Goal: Transaction & Acquisition: Purchase product/service

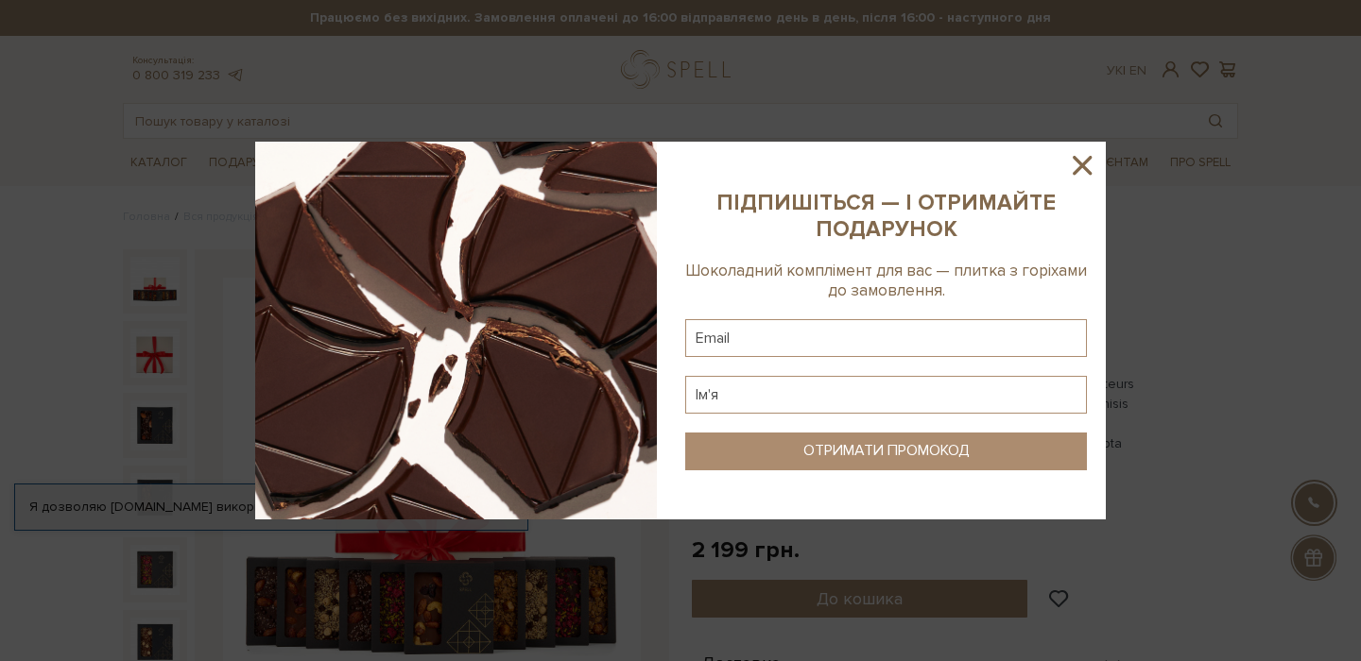
click at [1083, 164] on icon at bounding box center [1081, 165] width 19 height 19
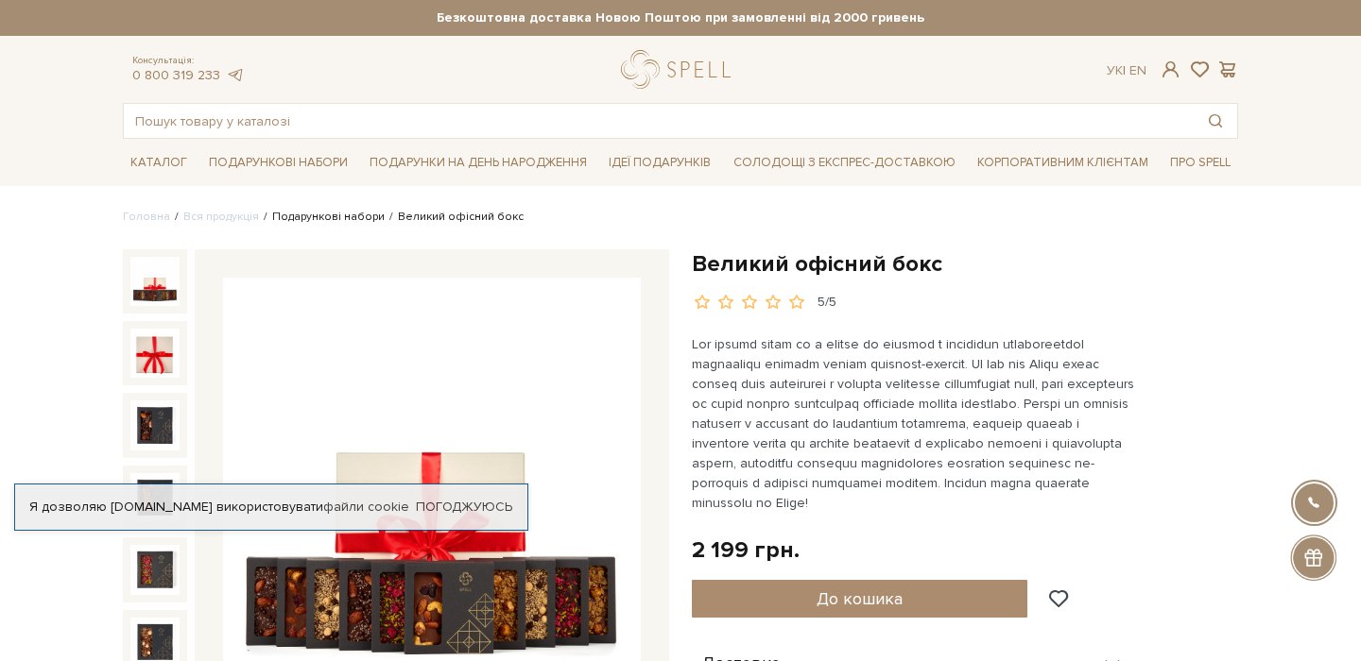
click at [306, 216] on link "Подарункові набори" at bounding box center [328, 217] width 112 height 14
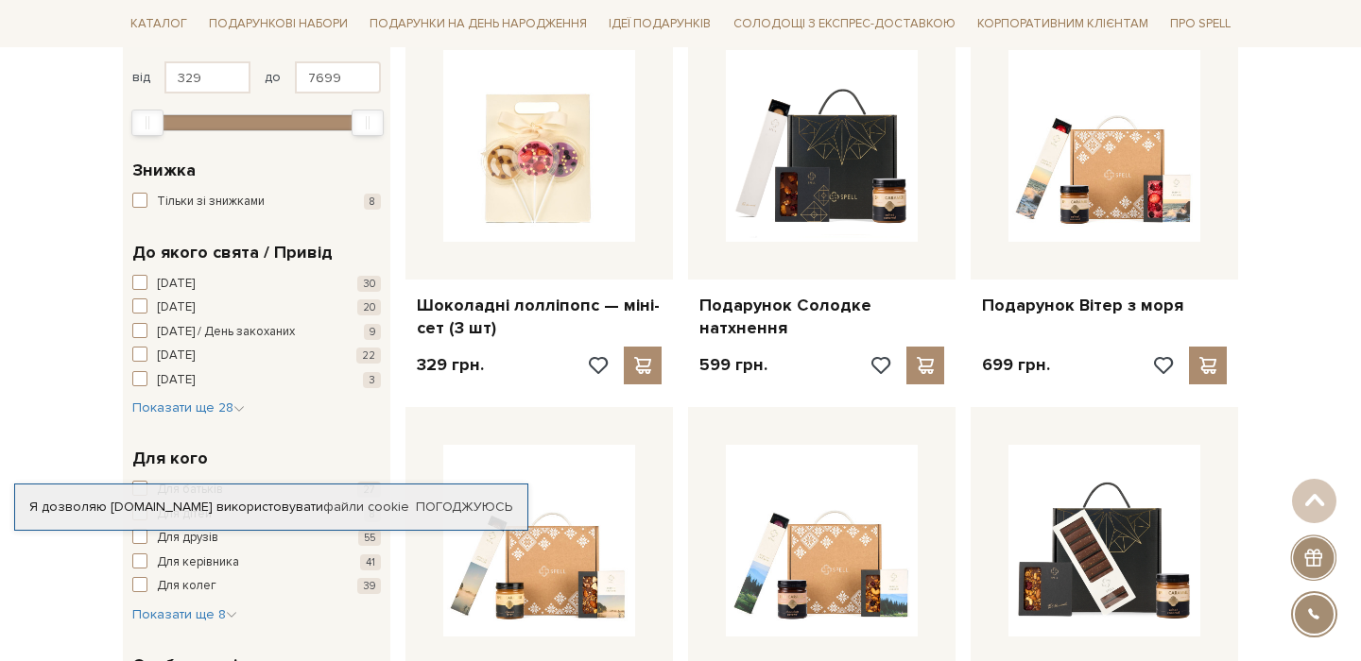
scroll to position [359, 0]
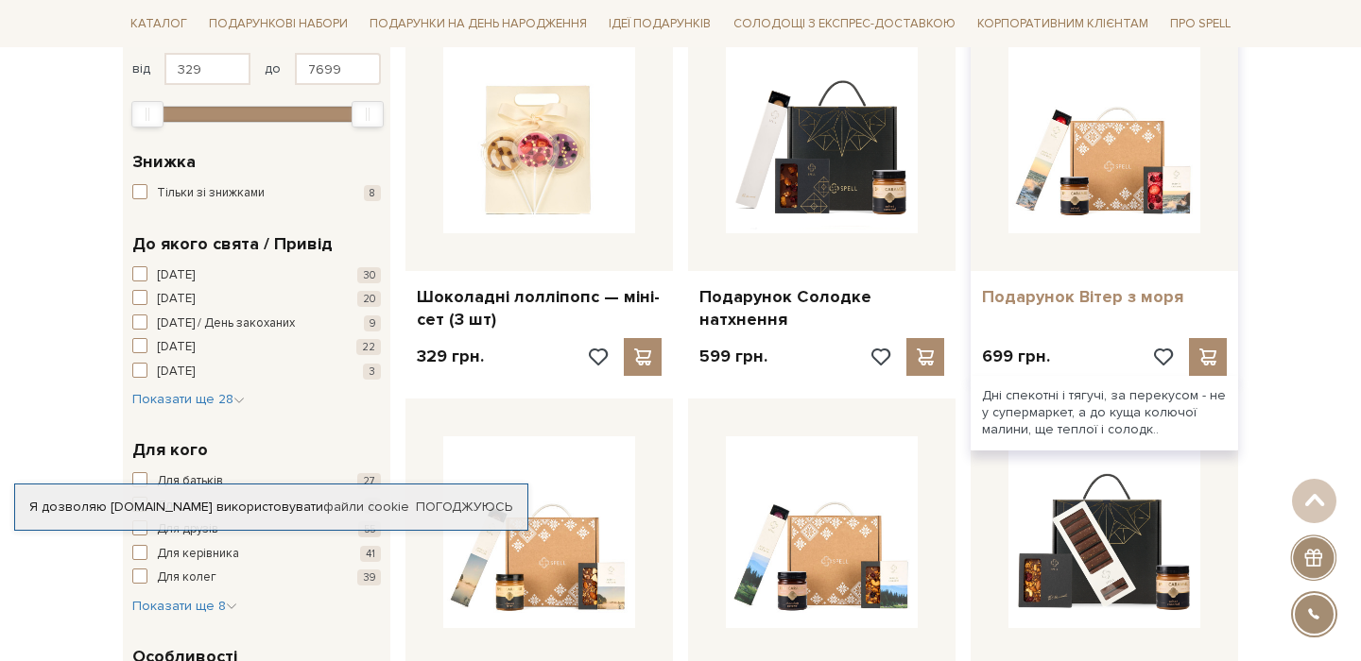
click at [1043, 287] on link "Подарунок Вітер з моря" at bounding box center [1104, 297] width 245 height 22
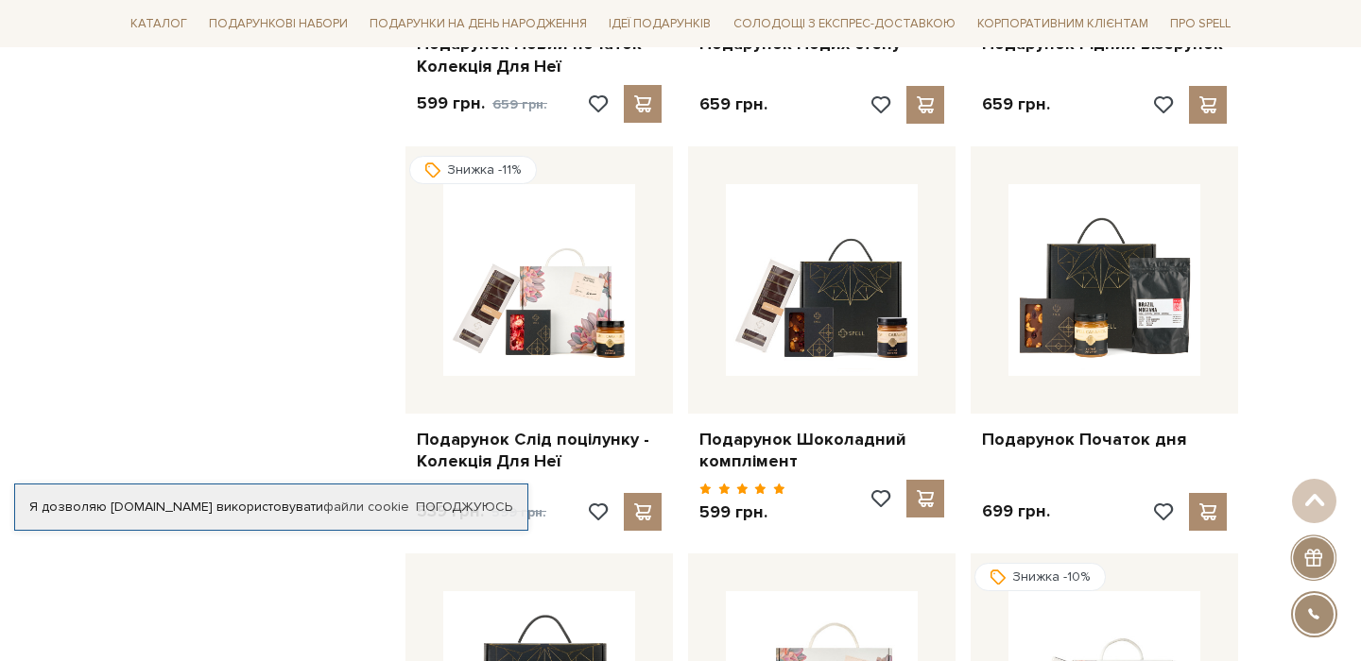
scroll to position [1422, 0]
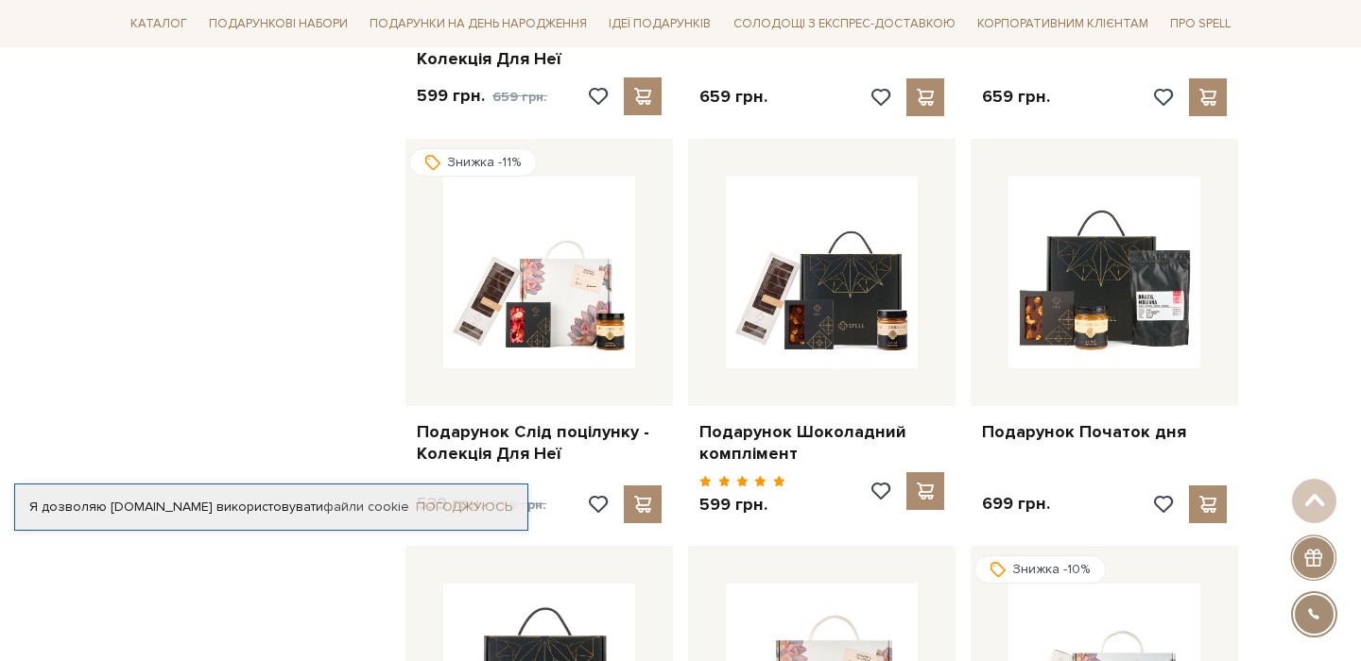
click at [443, 503] on link "Погоджуюсь" at bounding box center [464, 507] width 96 height 17
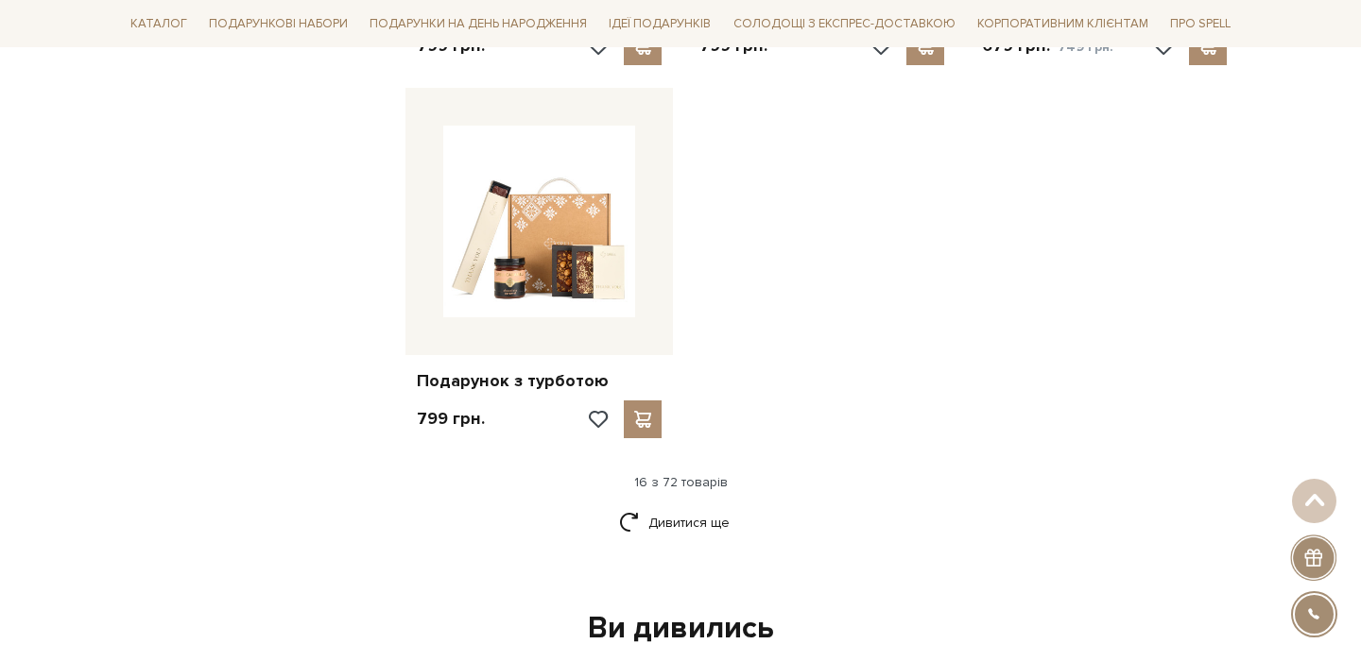
scroll to position [2441, 0]
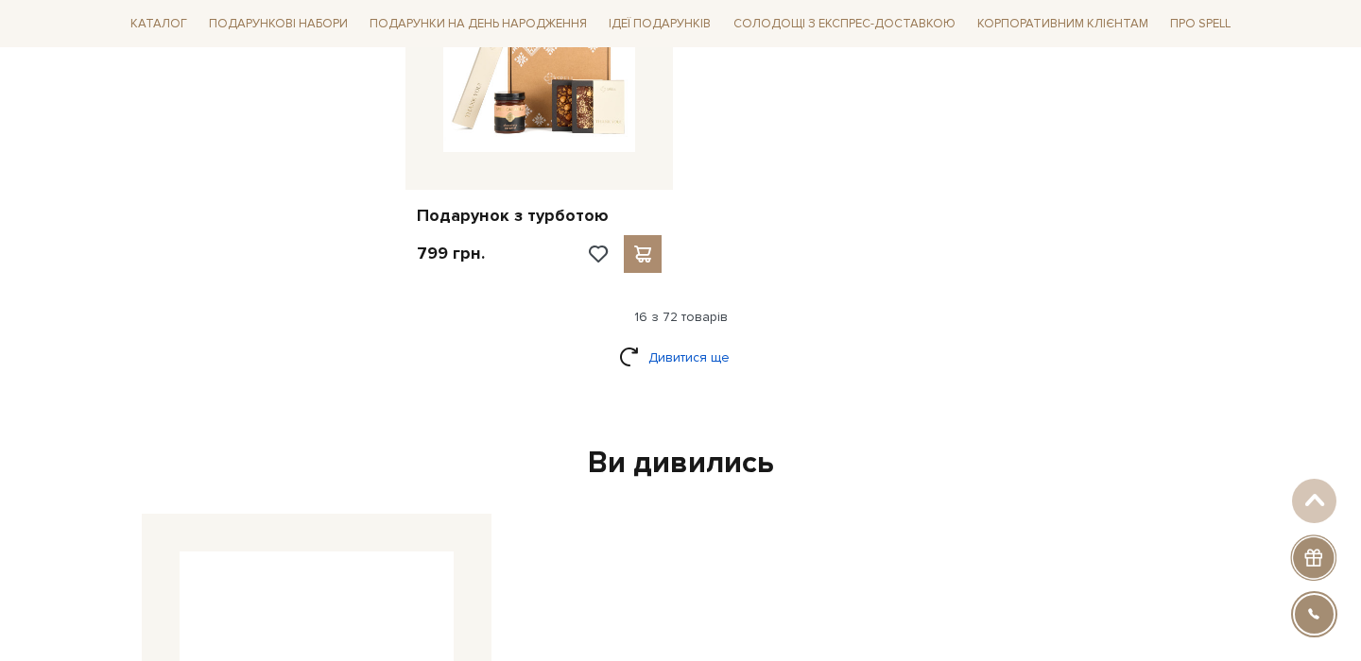
click at [662, 341] on link "Дивитися ще" at bounding box center [680, 357] width 123 height 33
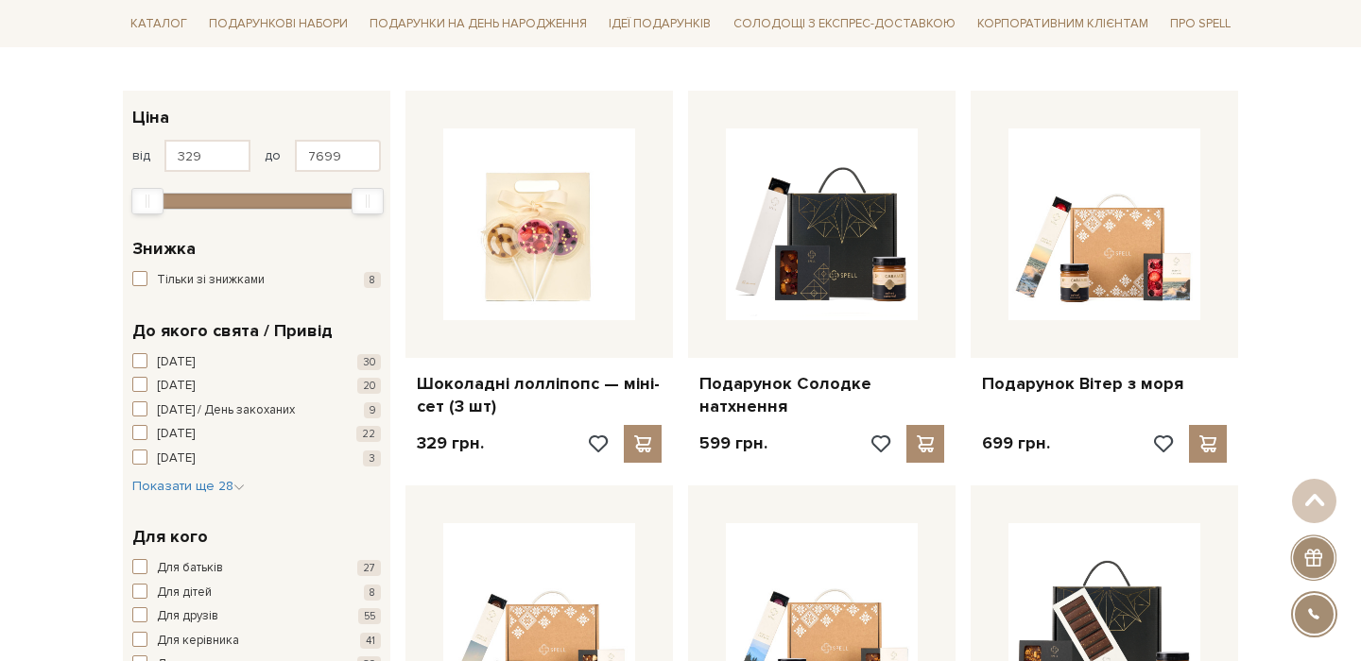
scroll to position [238, 0]
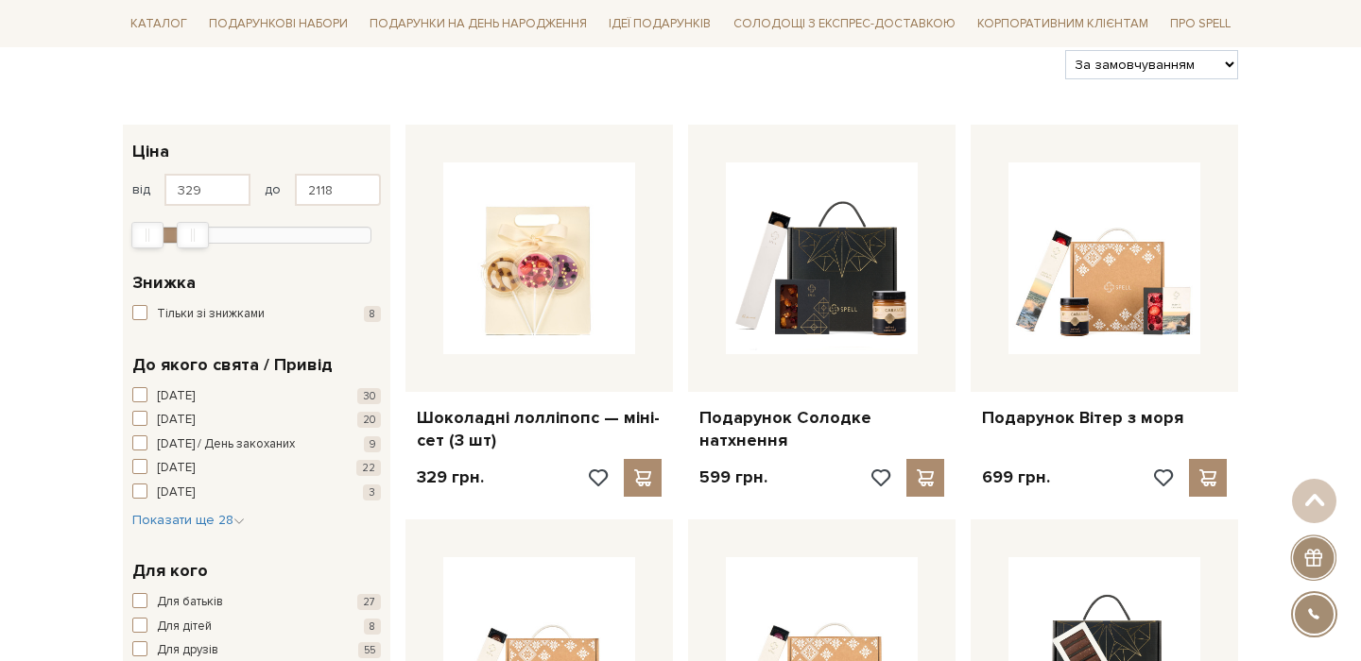
drag, startPoint x: 368, startPoint y: 233, endPoint x: 232, endPoint y: 220, distance: 136.7
click at [197, 228] on div "Max" at bounding box center [193, 235] width 32 height 26
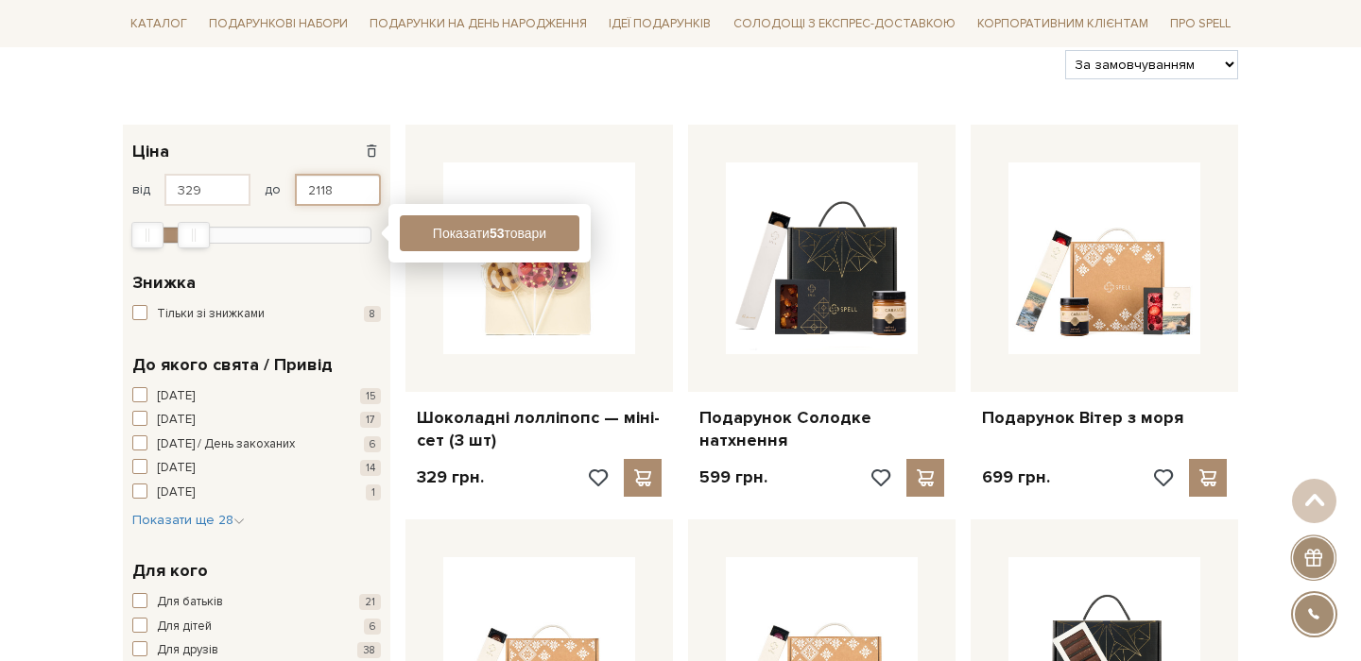
click at [318, 188] on input "2118" at bounding box center [338, 190] width 86 height 32
type input "600"
click at [525, 236] on button "Показати 53 товари" at bounding box center [490, 233] width 180 height 36
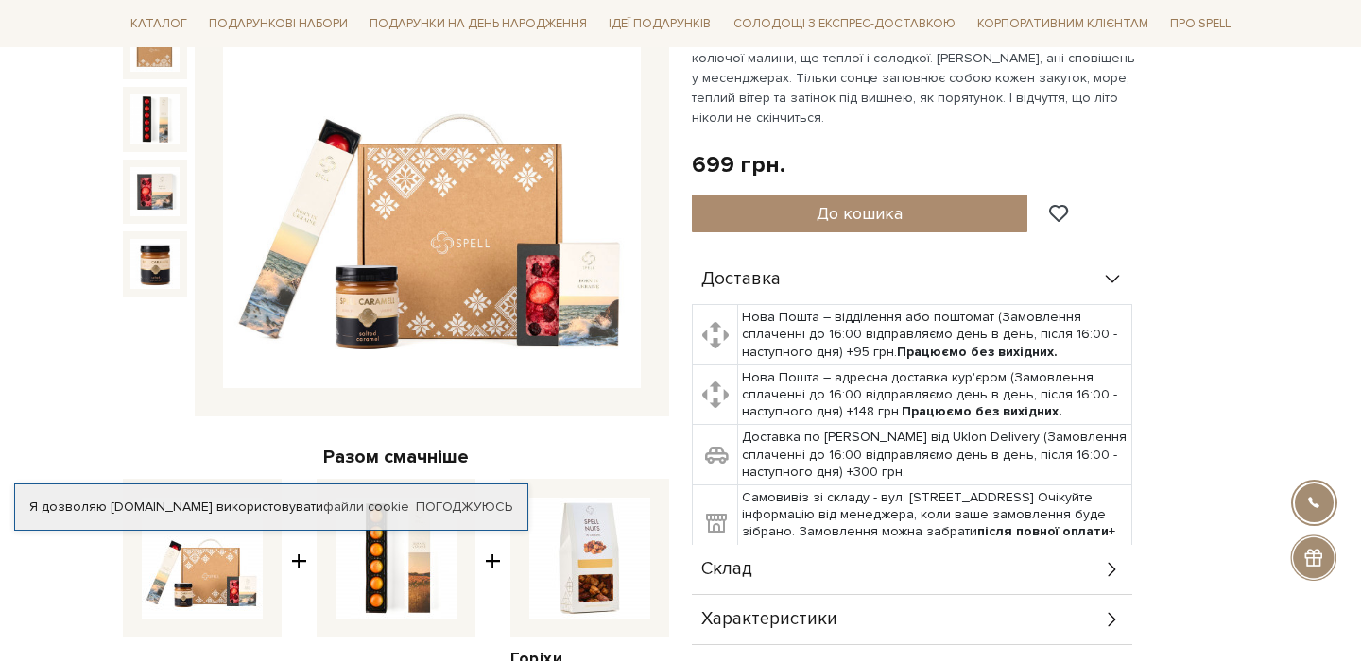
scroll to position [206, 0]
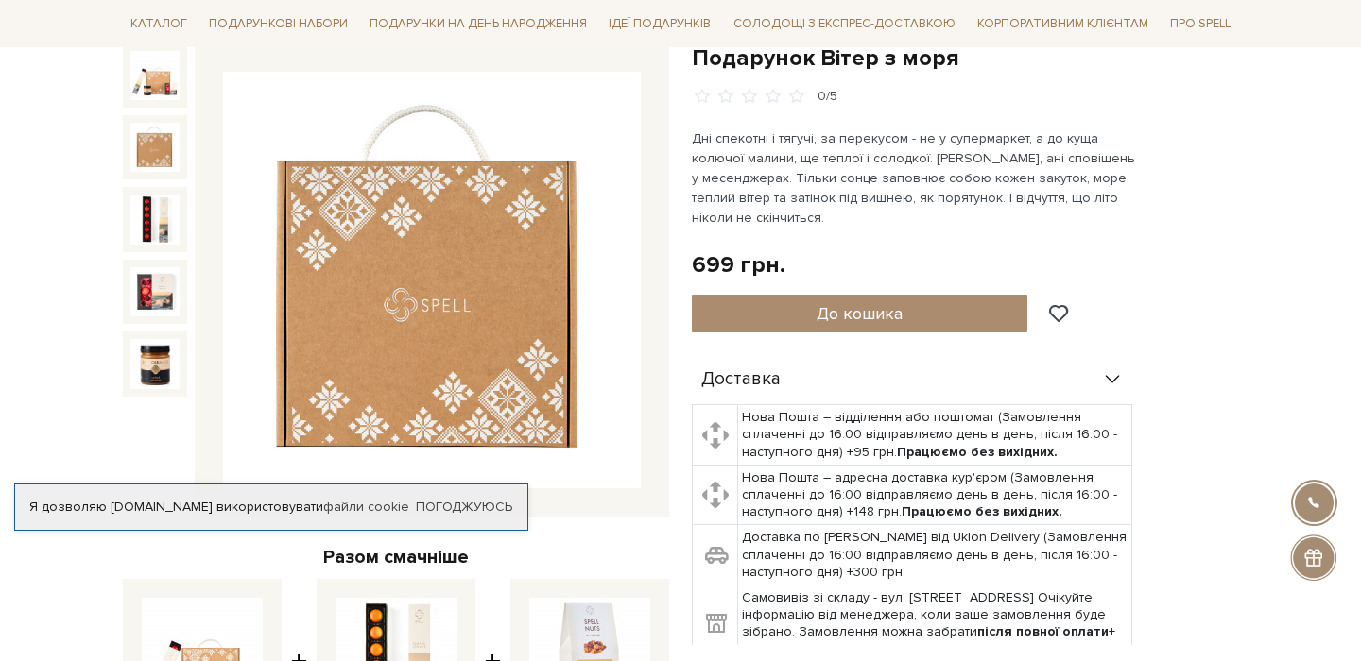
click at [154, 154] on img at bounding box center [154, 147] width 49 height 49
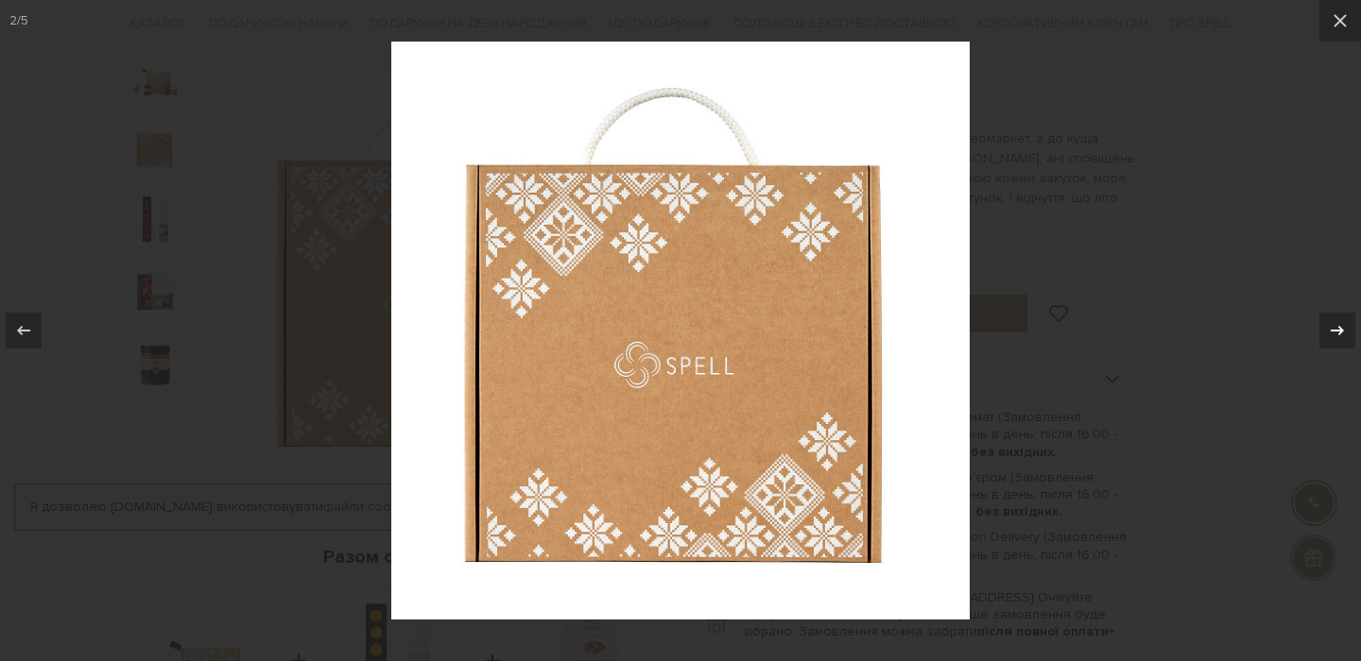
click at [1342, 325] on icon at bounding box center [1337, 330] width 23 height 23
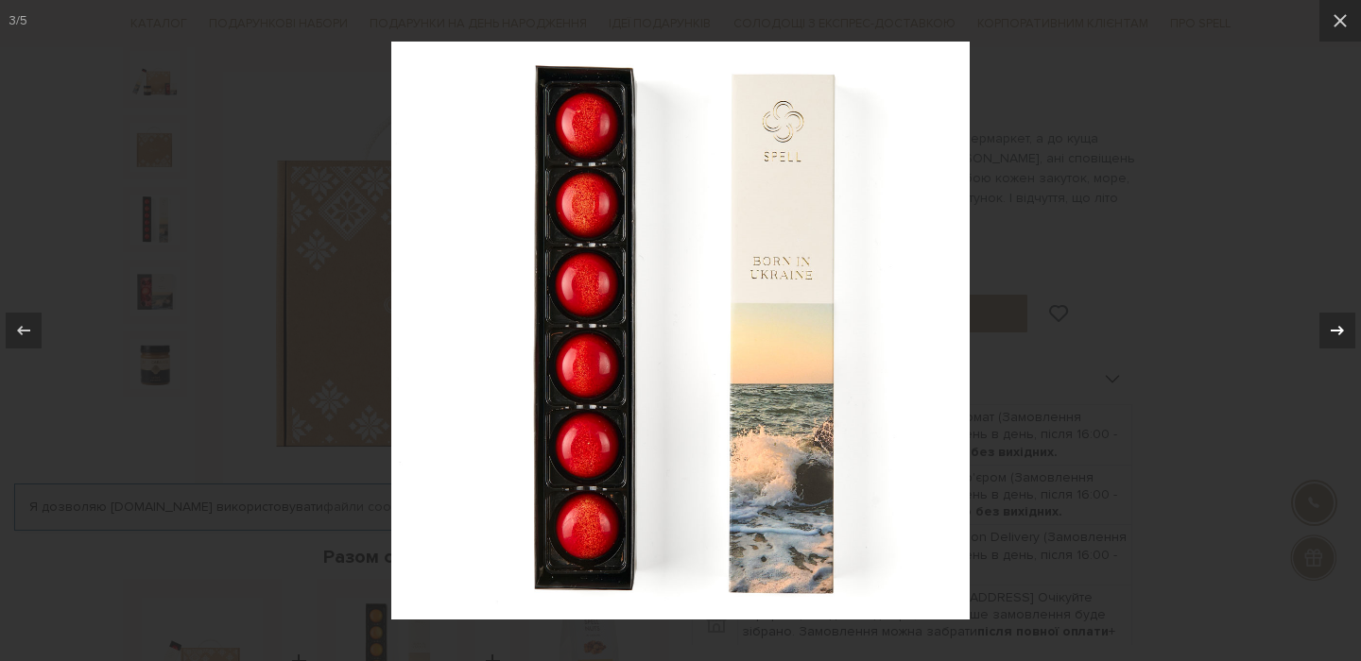
click at [1338, 326] on icon at bounding box center [1337, 330] width 23 height 23
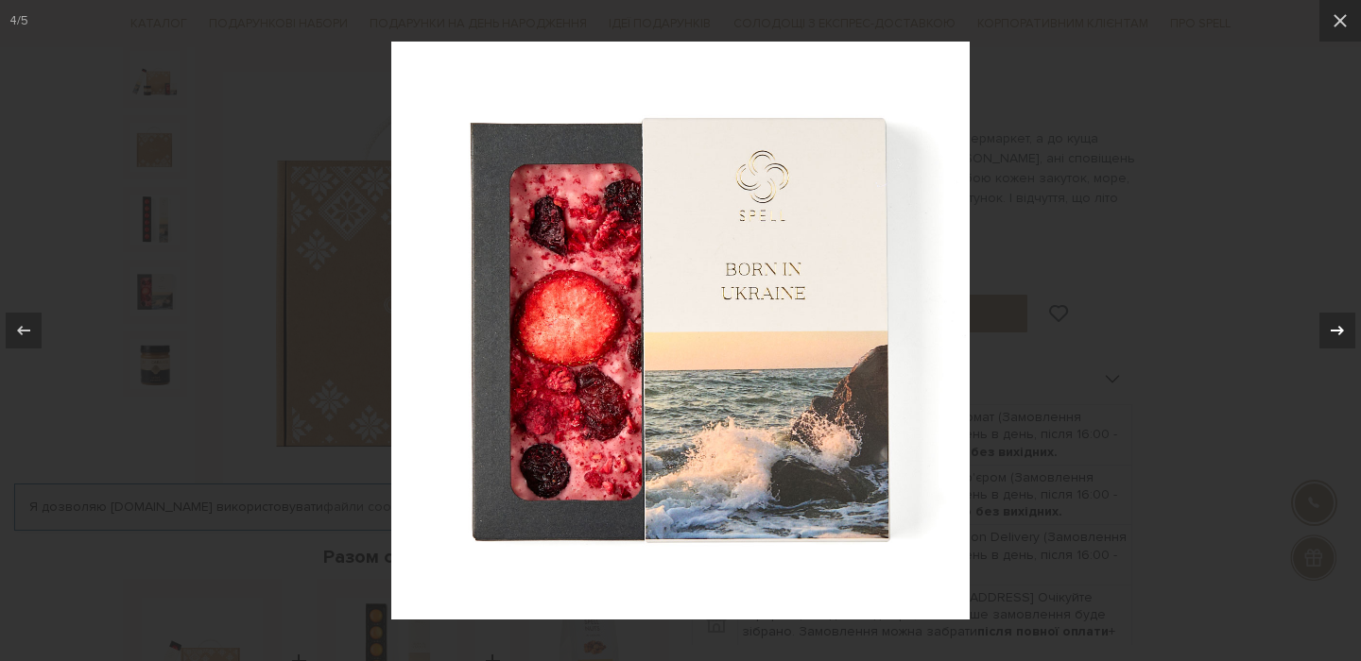
click at [1338, 326] on icon at bounding box center [1337, 330] width 23 height 23
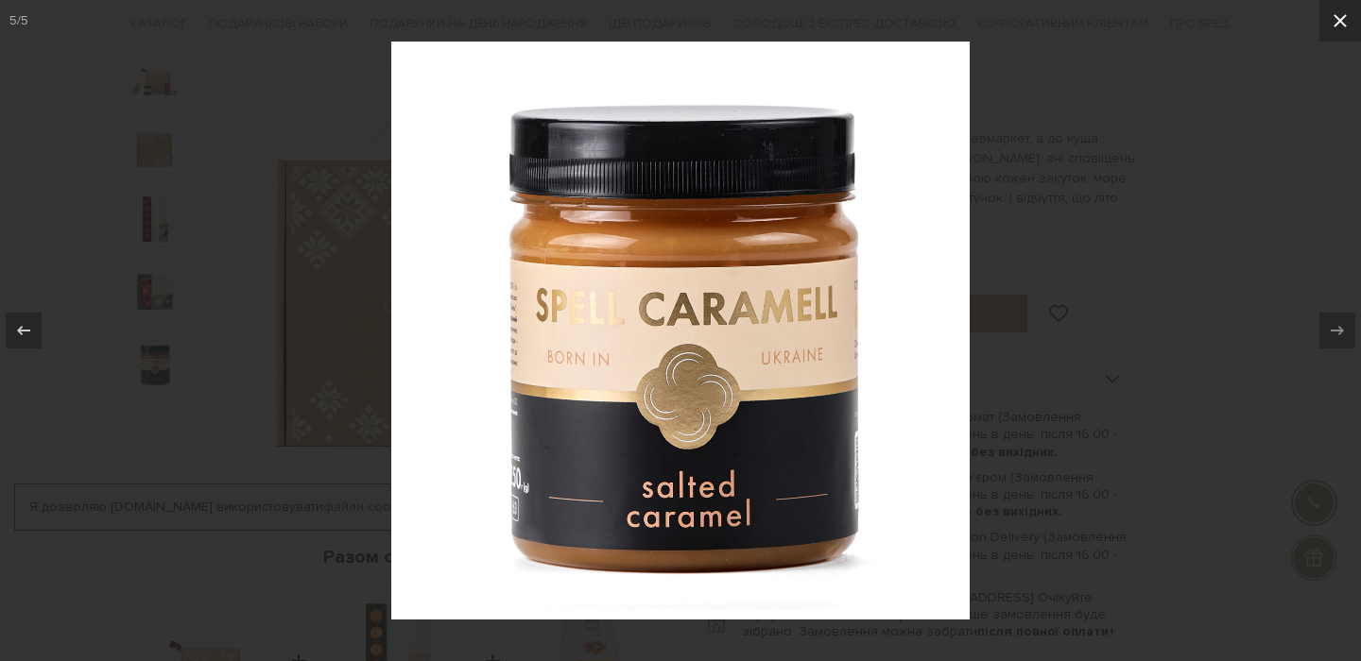
click at [1339, 28] on icon at bounding box center [1340, 20] width 23 height 23
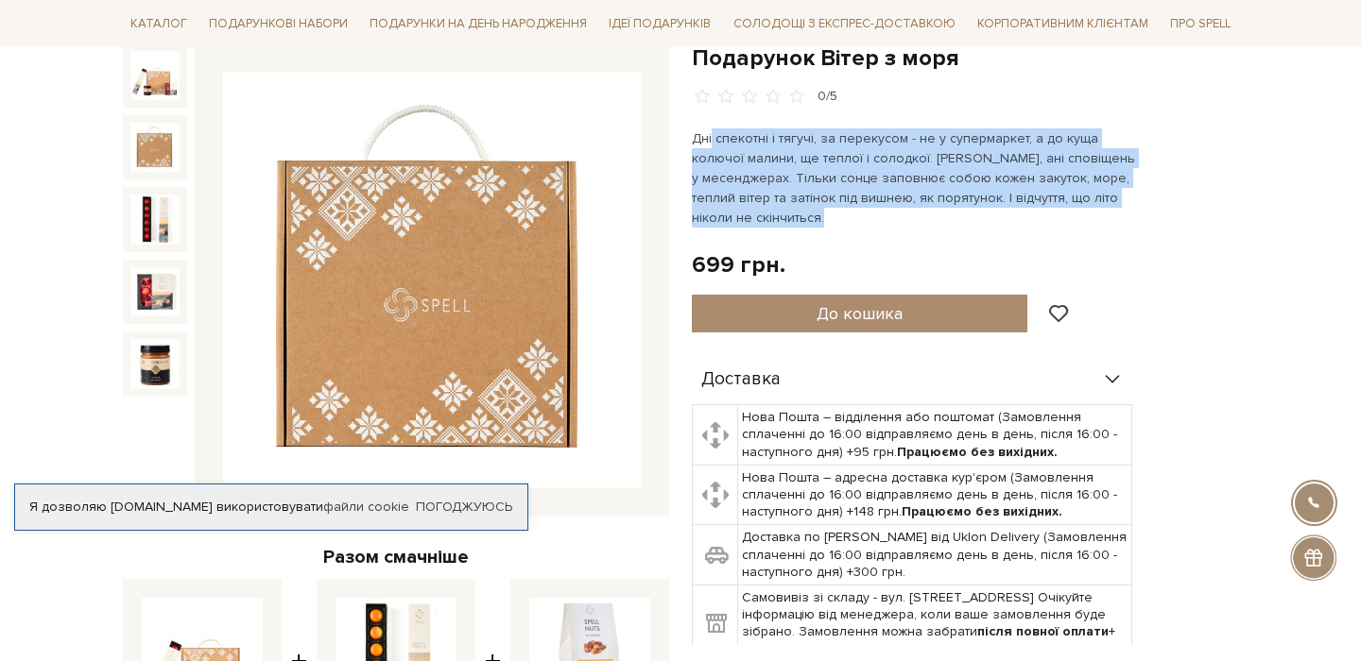
drag, startPoint x: 729, startPoint y: 140, endPoint x: 967, endPoint y: 212, distance: 248.7
click at [967, 212] on p "Дні спекотні і тягучі, за перекусом - не у супермаркет, а до куща колючої малин…" at bounding box center [913, 178] width 443 height 99
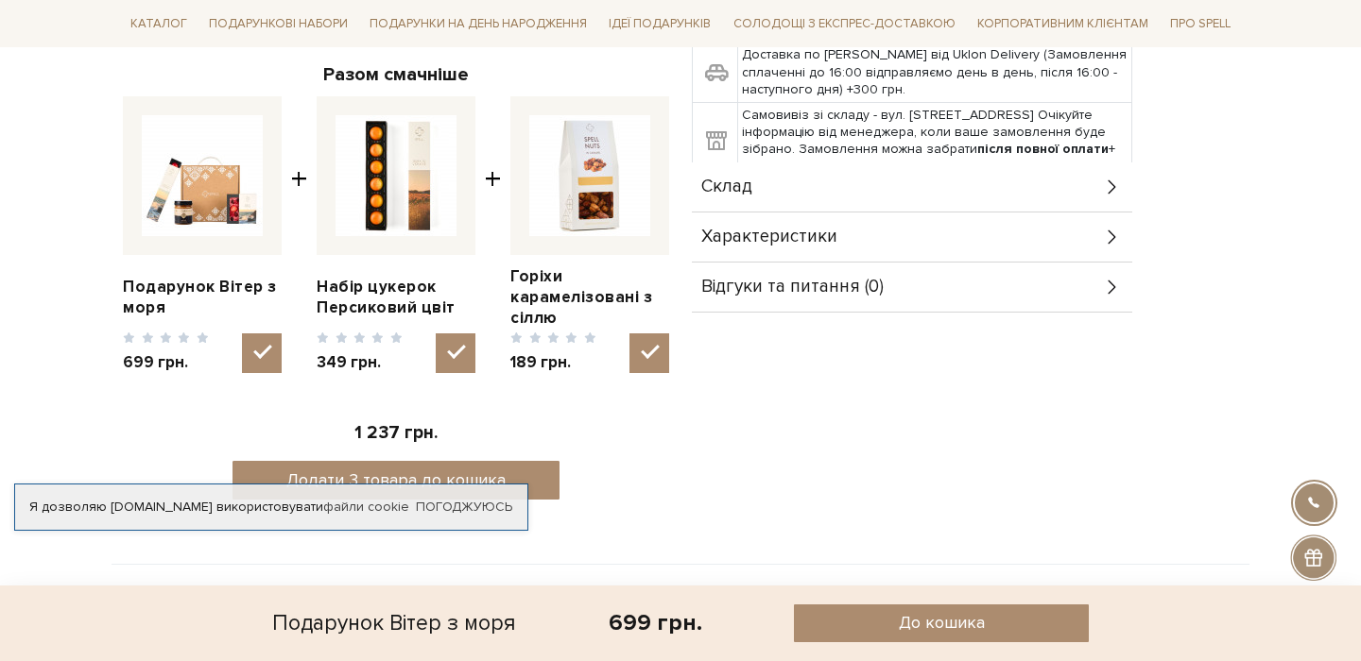
scroll to position [685, 0]
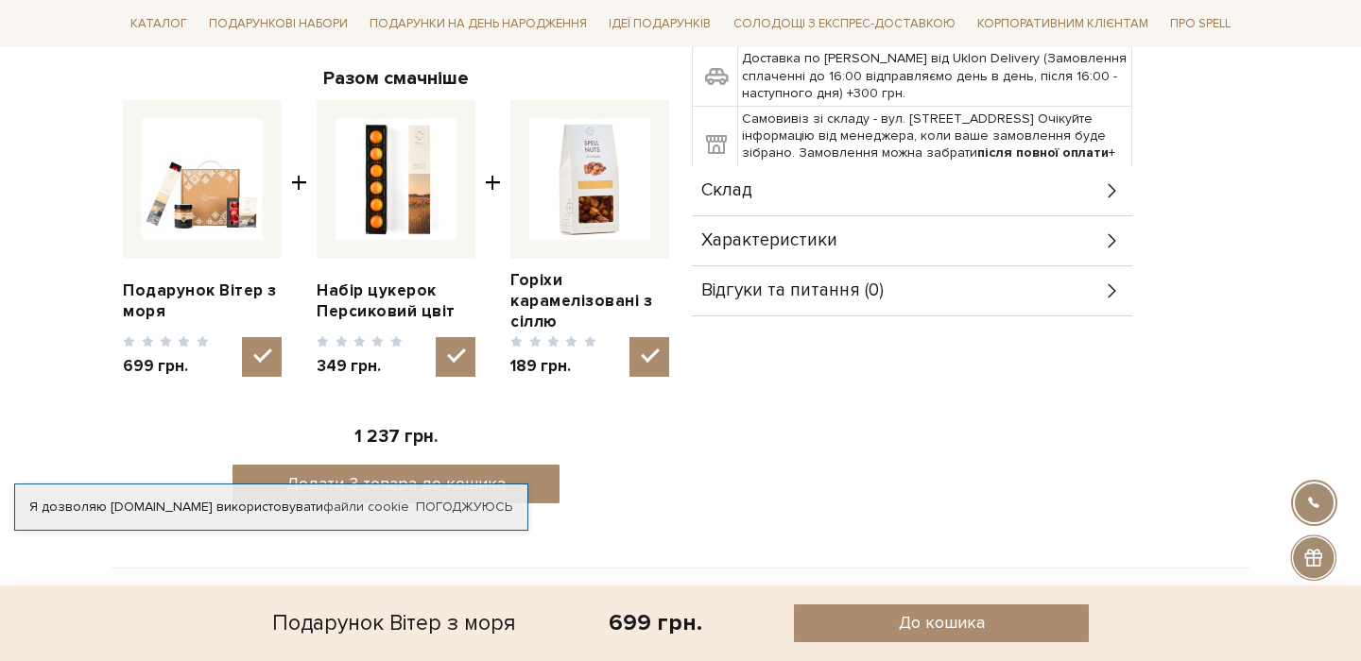
click at [592, 198] on img at bounding box center [589, 179] width 121 height 121
click at [629, 337] on input "checkbox" at bounding box center [649, 357] width 40 height 40
click at [645, 355] on input "checkbox" at bounding box center [649, 357] width 40 height 40
click at [646, 361] on input "checkbox" at bounding box center [649, 357] width 40 height 40
click at [648, 357] on input "checkbox" at bounding box center [649, 357] width 40 height 40
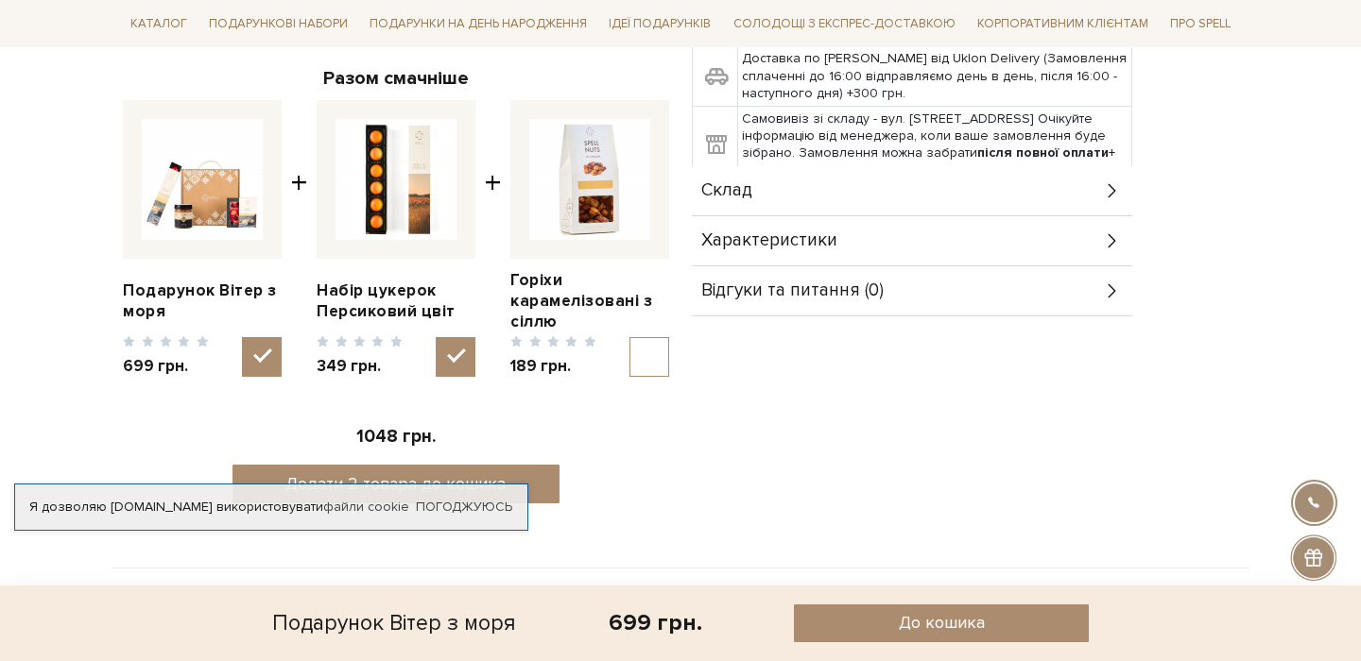
checkbox input "true"
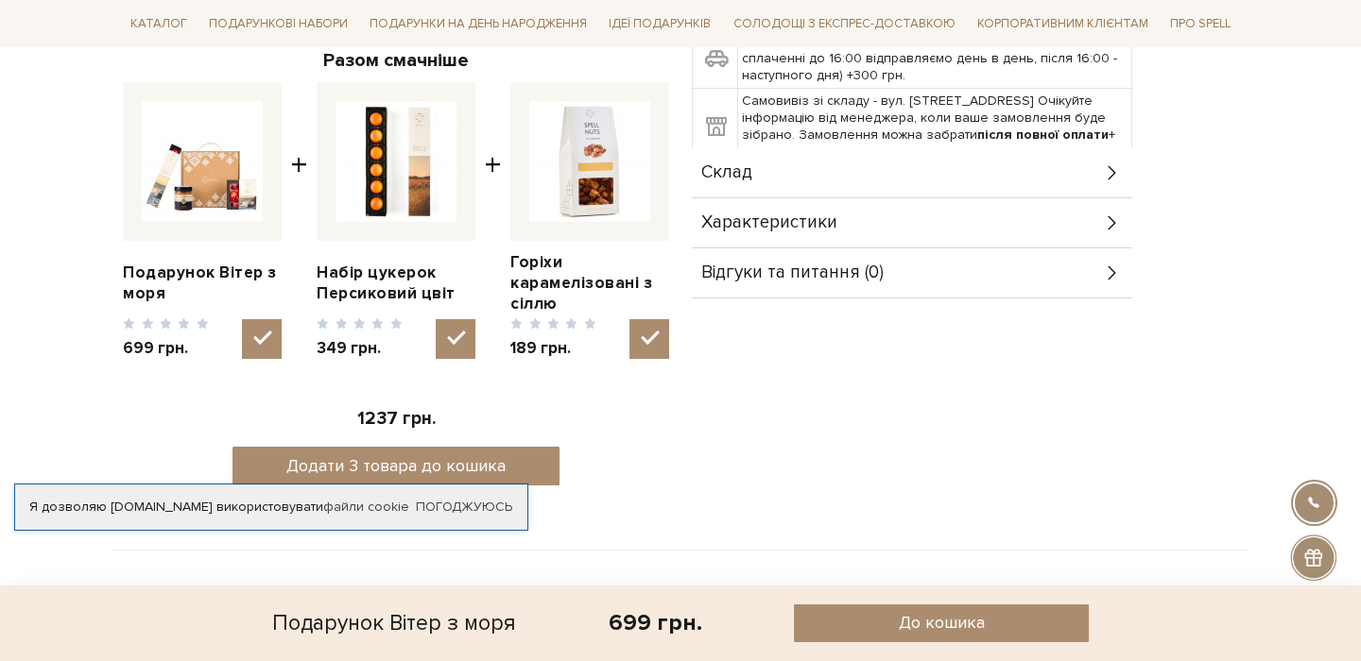
scroll to position [704, 0]
click at [471, 343] on input "checkbox" at bounding box center [456, 338] width 40 height 40
checkbox input "false"
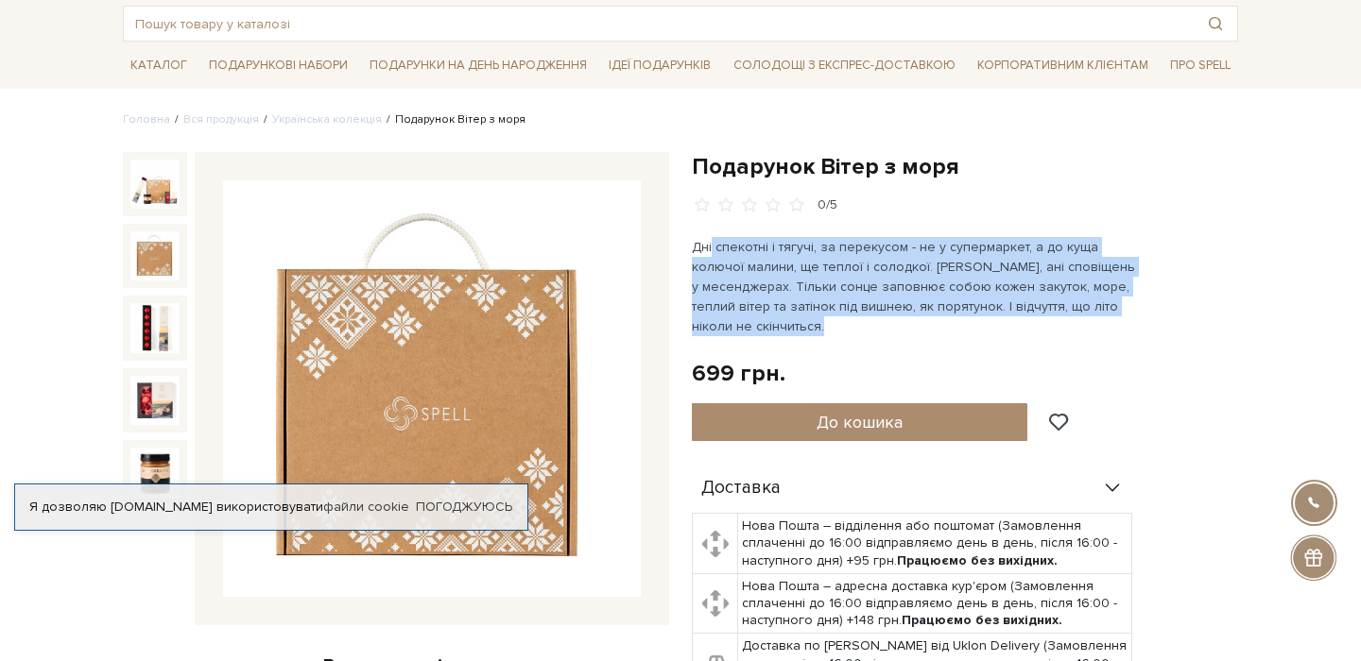
scroll to position [0, 0]
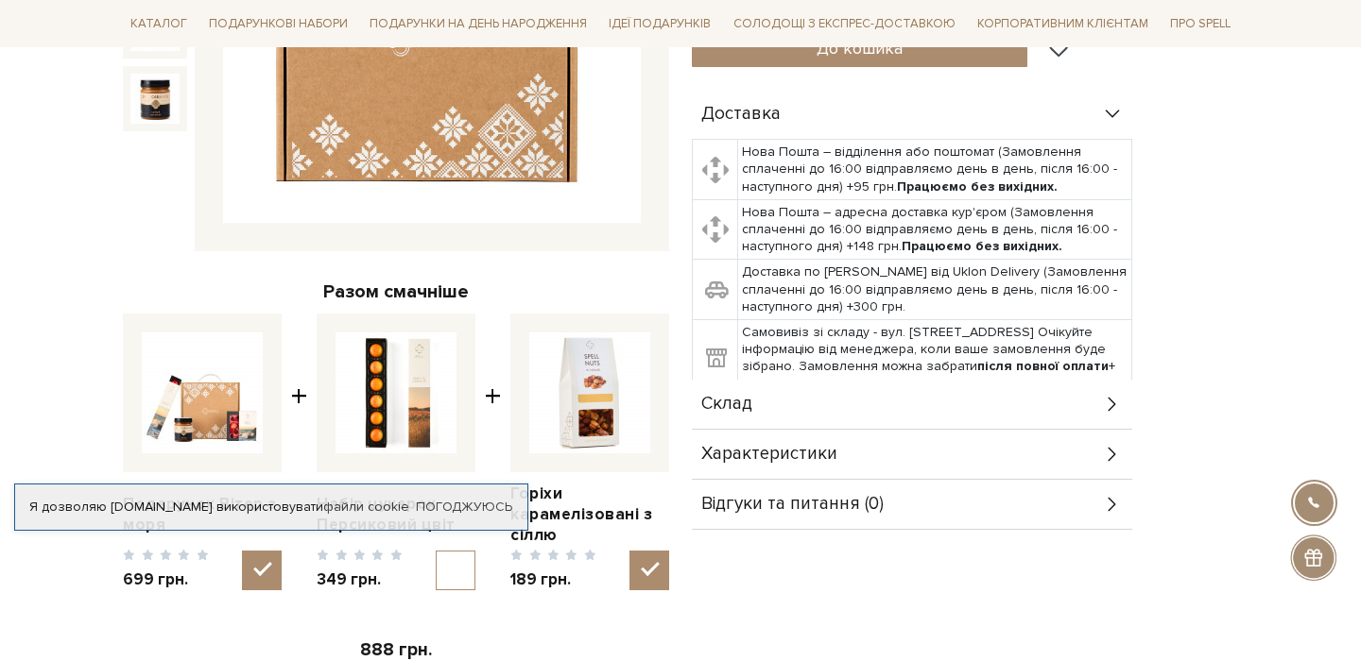
click at [580, 371] on img at bounding box center [589, 393] width 121 height 121
click at [629, 551] on input "checkbox" at bounding box center [649, 571] width 40 height 40
click at [558, 502] on link "Горіхи карамелізовані з сіллю" at bounding box center [589, 516] width 159 height 62
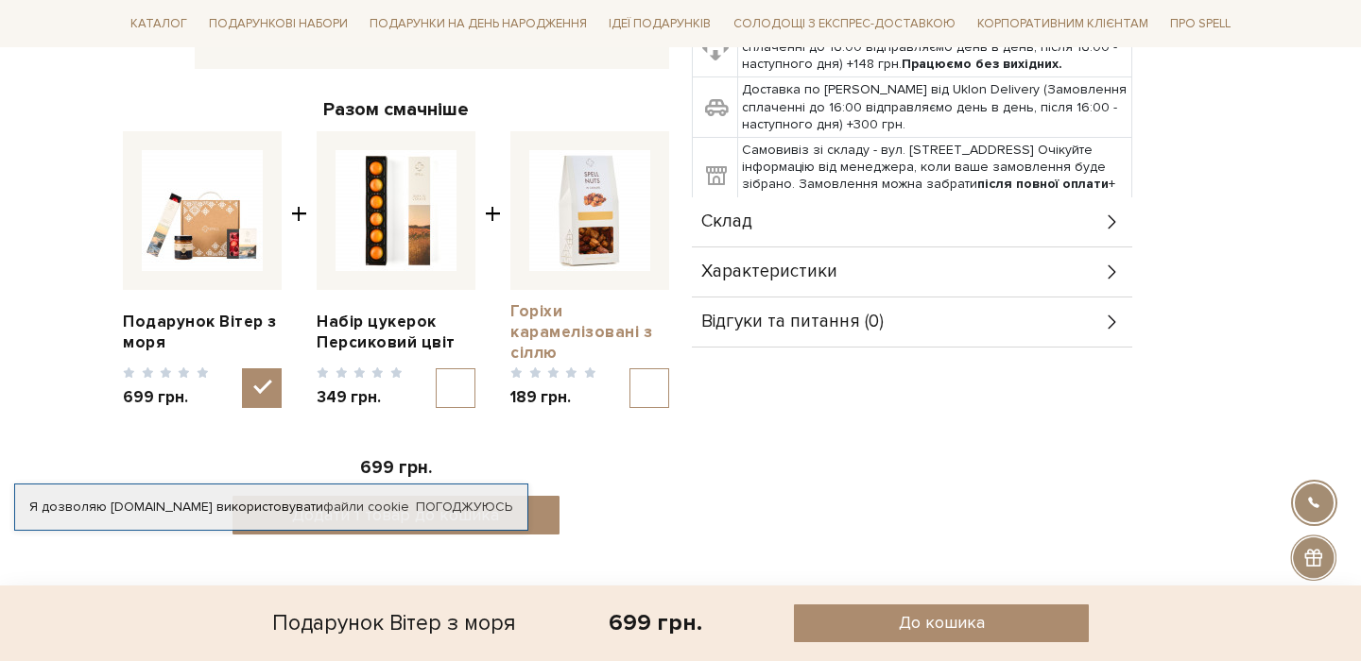
scroll to position [708, 0]
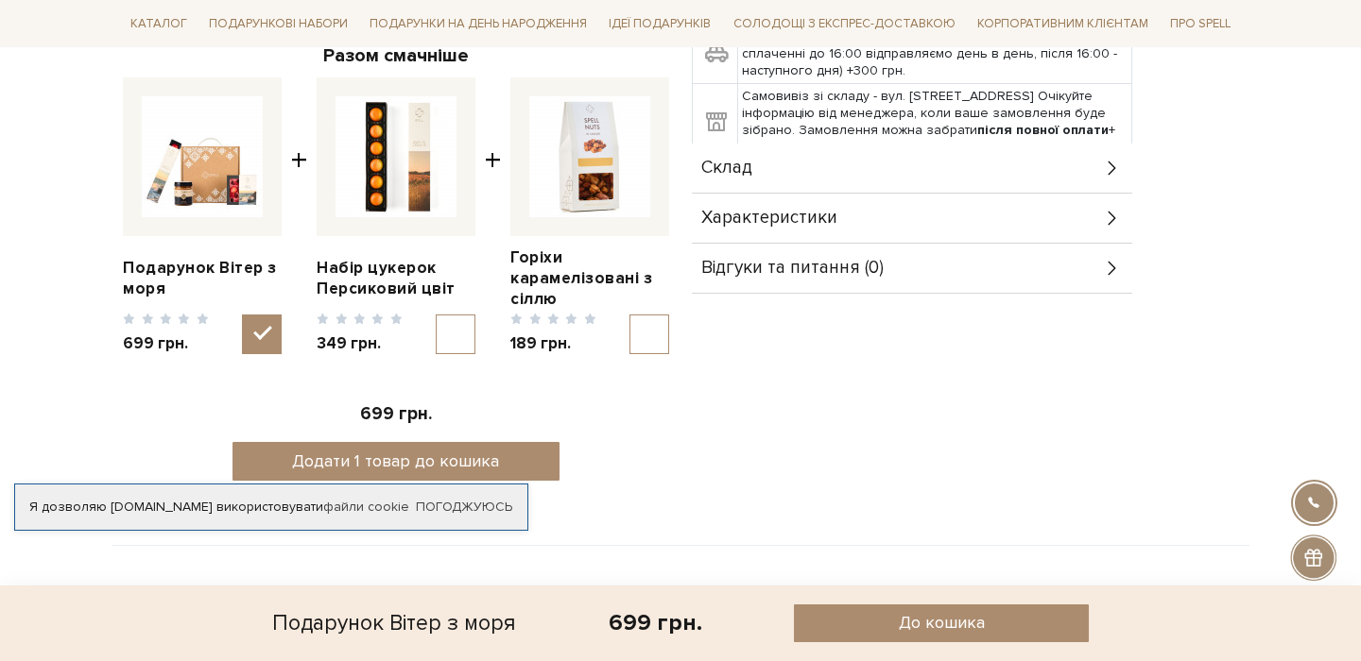
click at [651, 328] on input "checkbox" at bounding box center [649, 335] width 40 height 40
checkbox input "true"
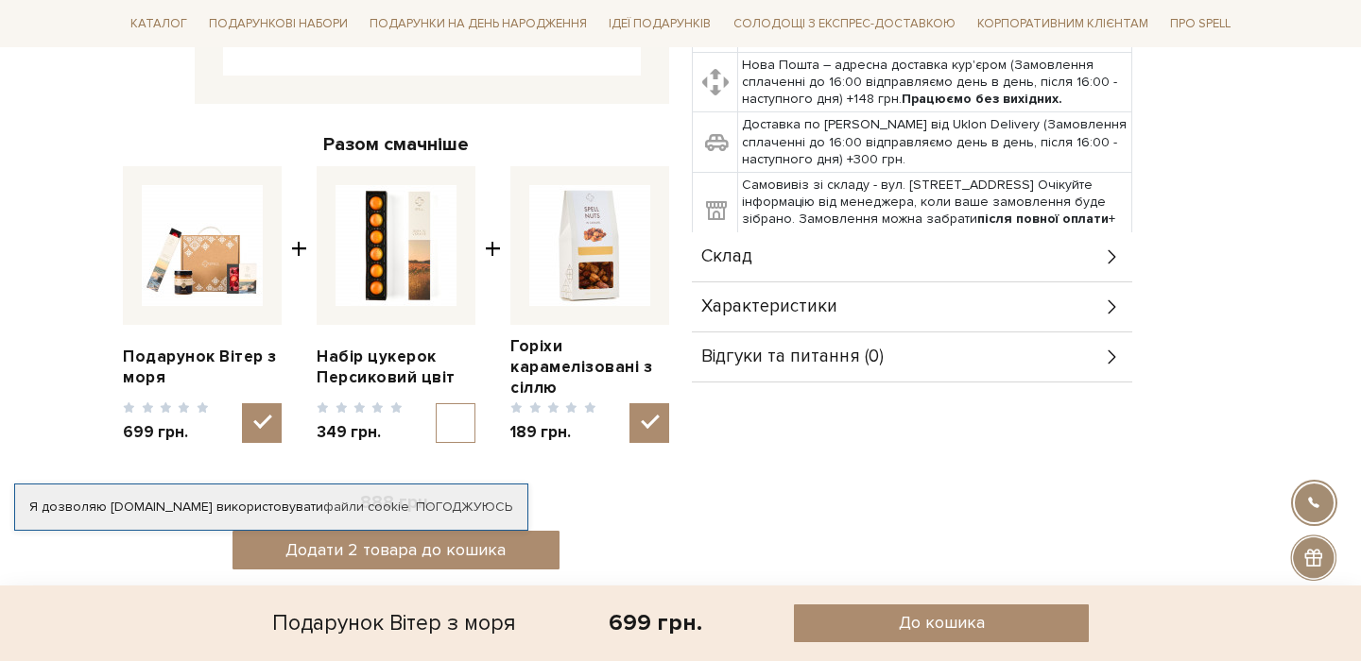
scroll to position [622, 0]
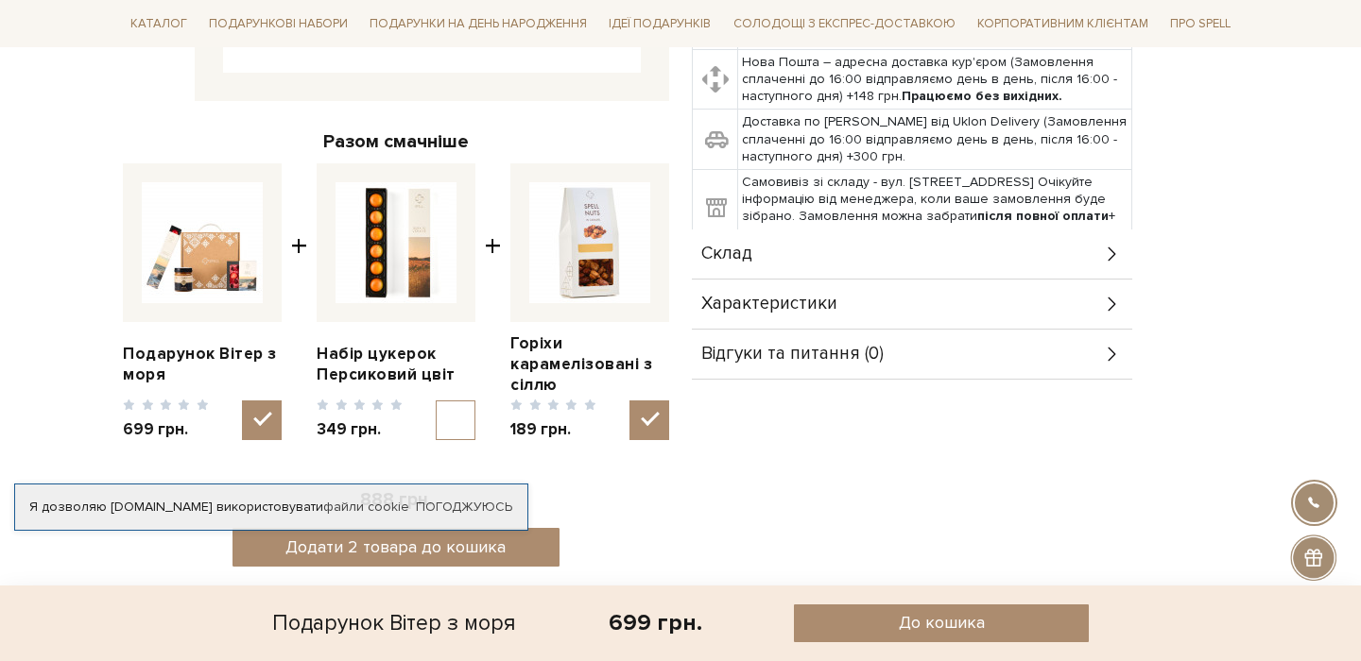
click at [949, 260] on div "Склад" at bounding box center [912, 254] width 440 height 49
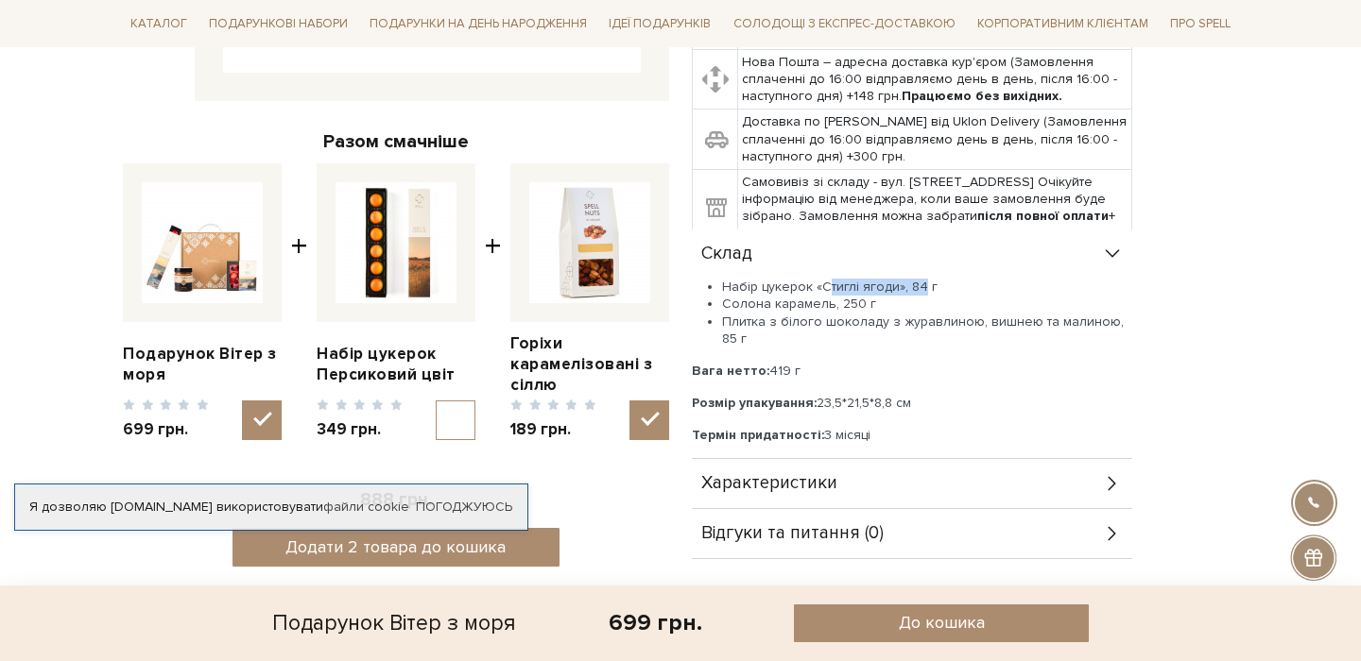
drag, startPoint x: 837, startPoint y: 285, endPoint x: 909, endPoint y: 291, distance: 72.0
click at [923, 287] on li "Набір цукерок «Стиглі ягоди», 84 г" at bounding box center [927, 287] width 410 height 17
drag, startPoint x: 739, startPoint y: 304, endPoint x: 908, endPoint y: 304, distance: 169.1
click at [911, 304] on li "Солона карамель, 250 г" at bounding box center [927, 304] width 410 height 17
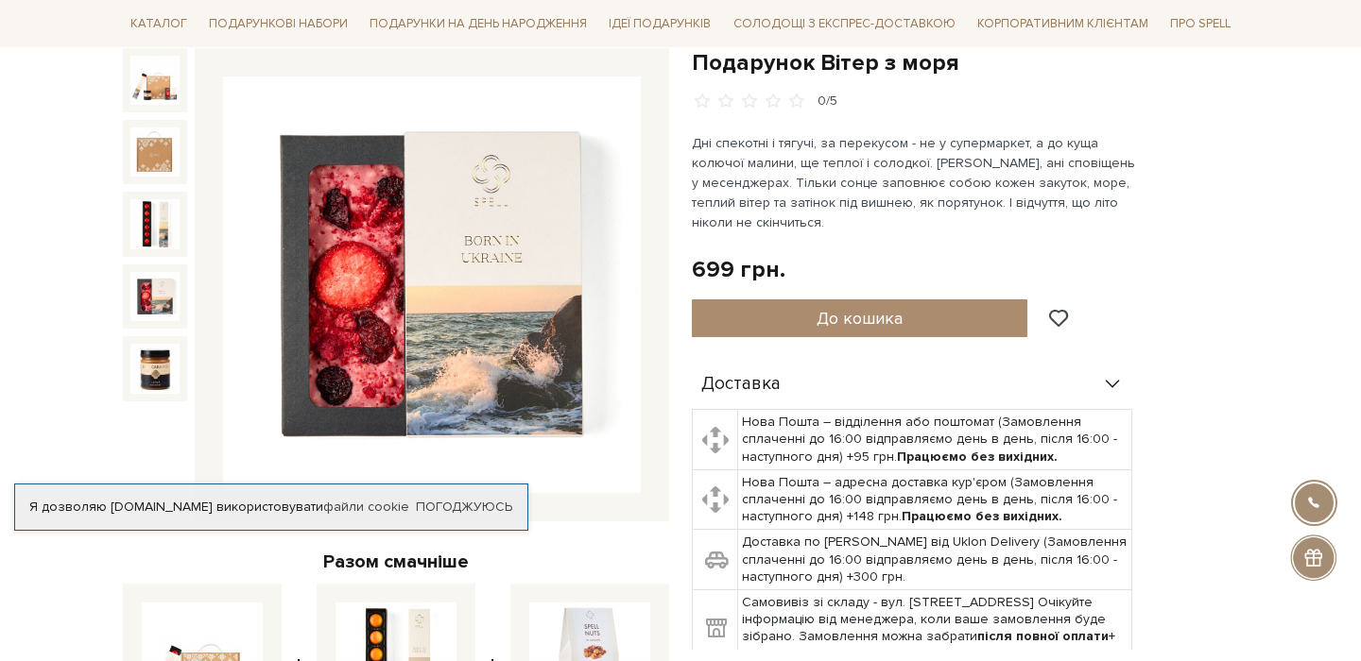
scroll to position [203, 0]
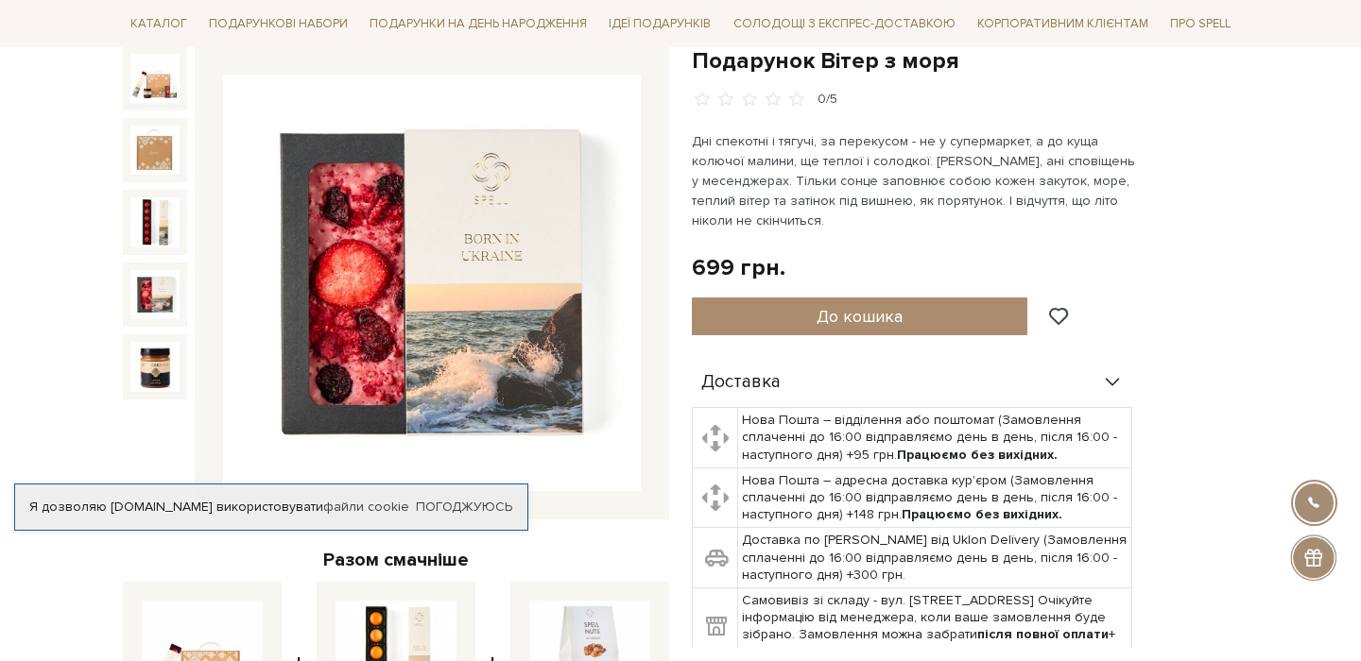
click at [161, 294] on img at bounding box center [154, 294] width 49 height 49
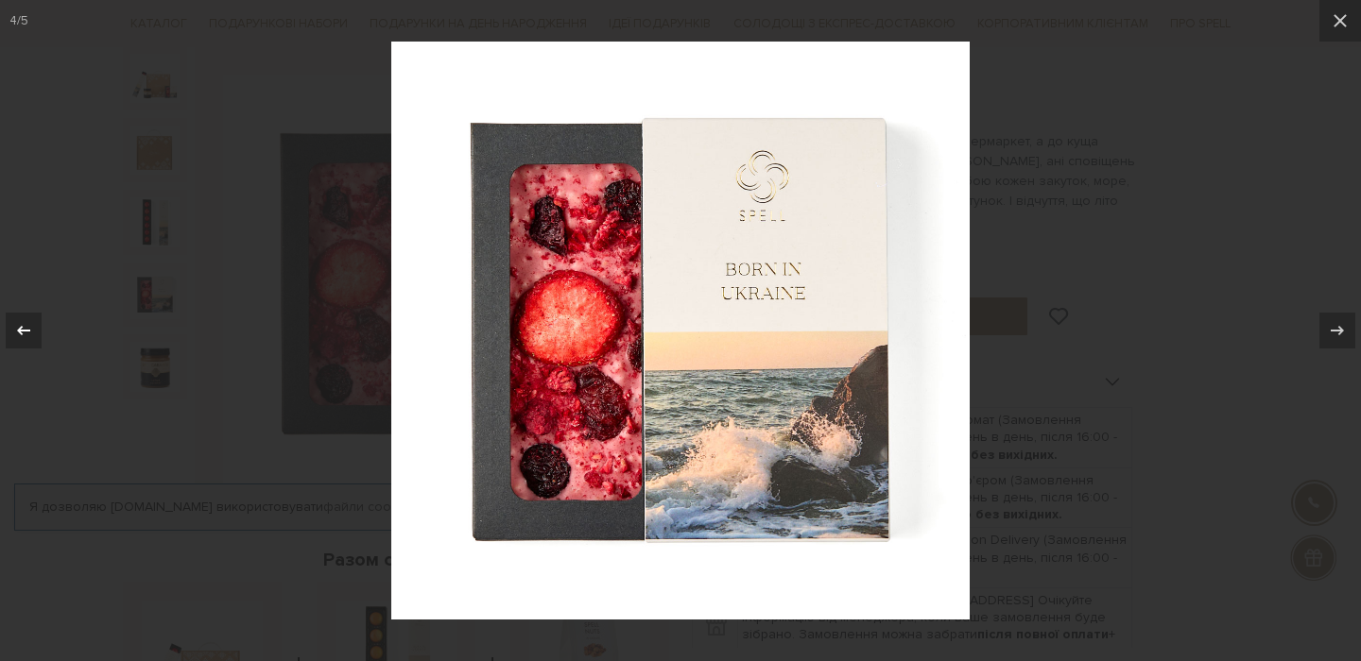
click at [24, 319] on icon at bounding box center [23, 330] width 23 height 23
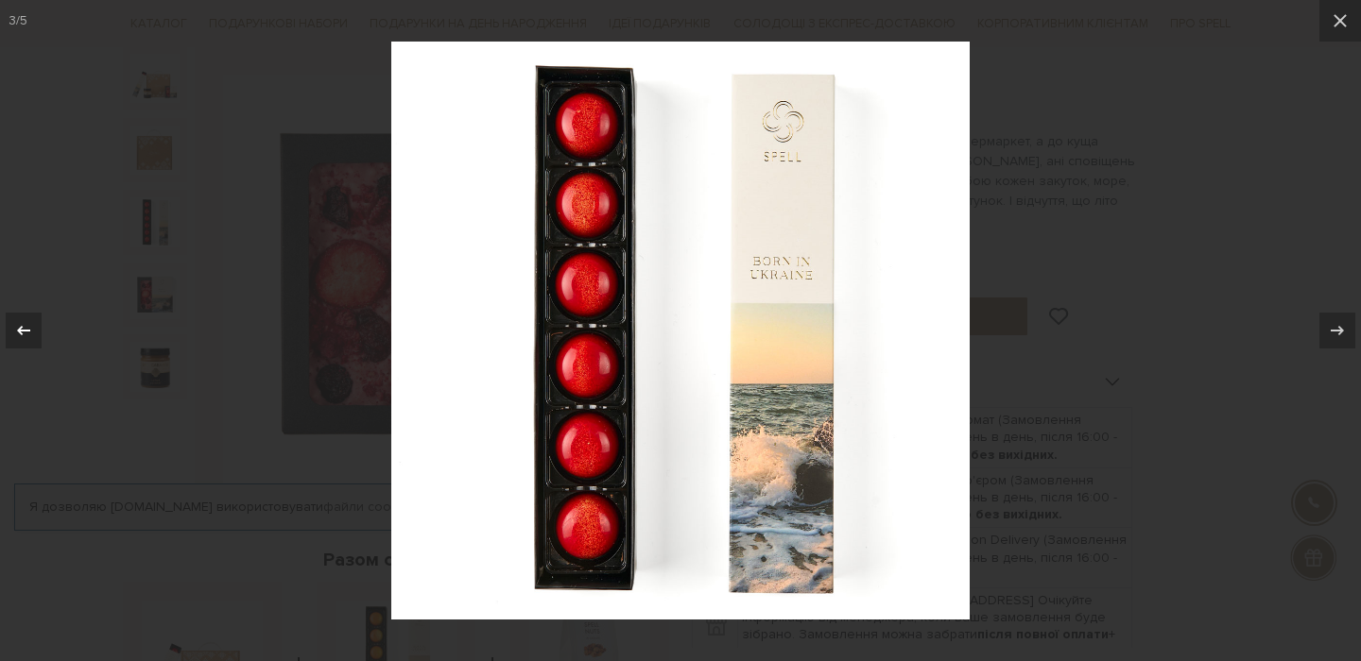
click at [28, 328] on icon at bounding box center [23, 330] width 23 height 23
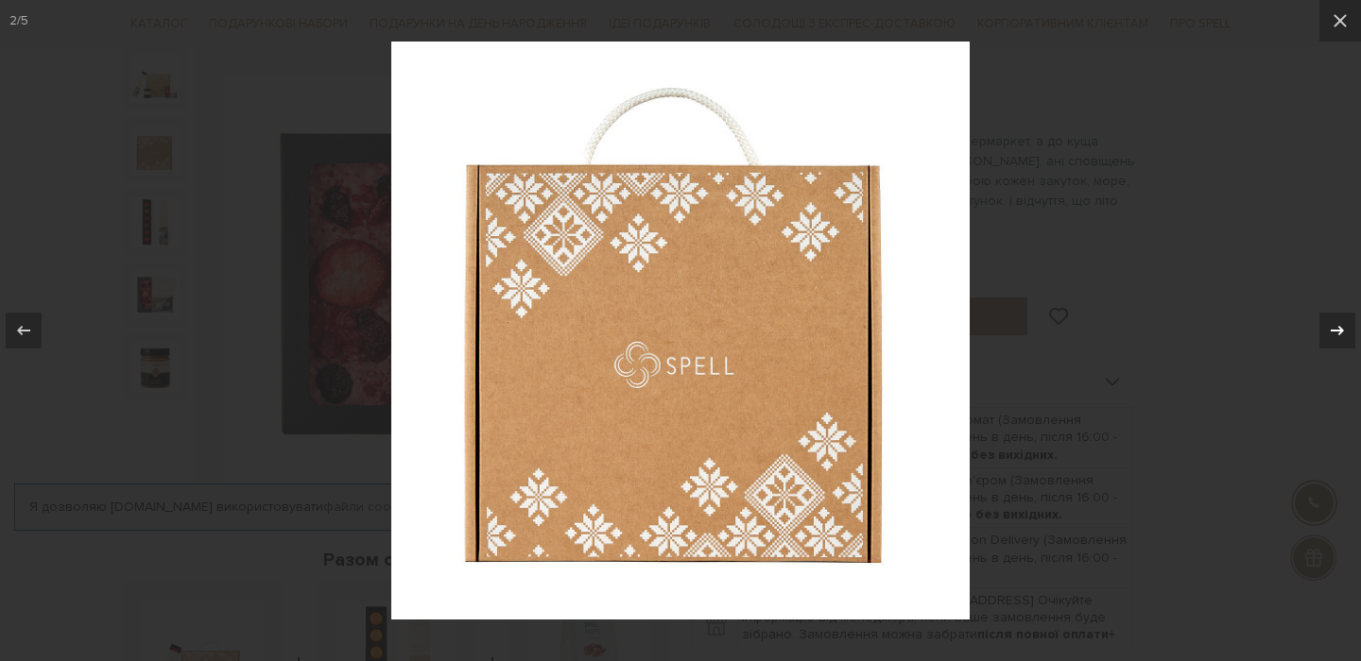
click at [1326, 338] on icon at bounding box center [1337, 330] width 23 height 23
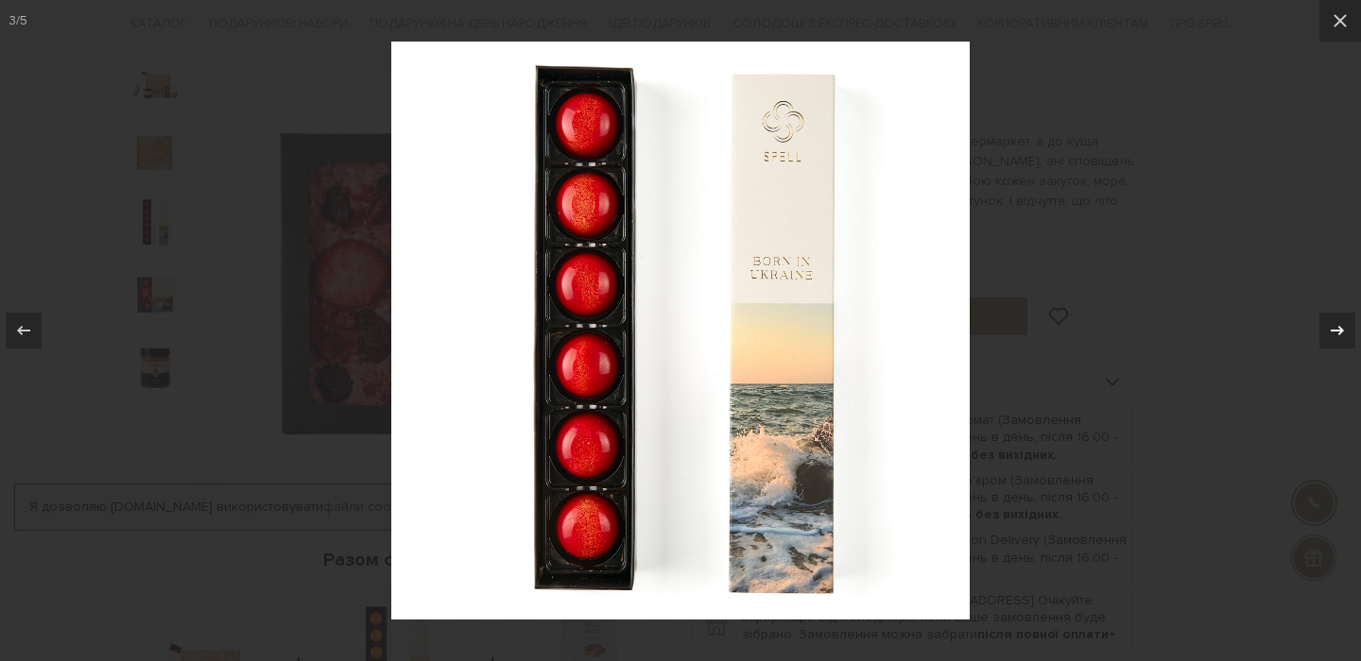
click at [1336, 333] on icon at bounding box center [1337, 330] width 23 height 23
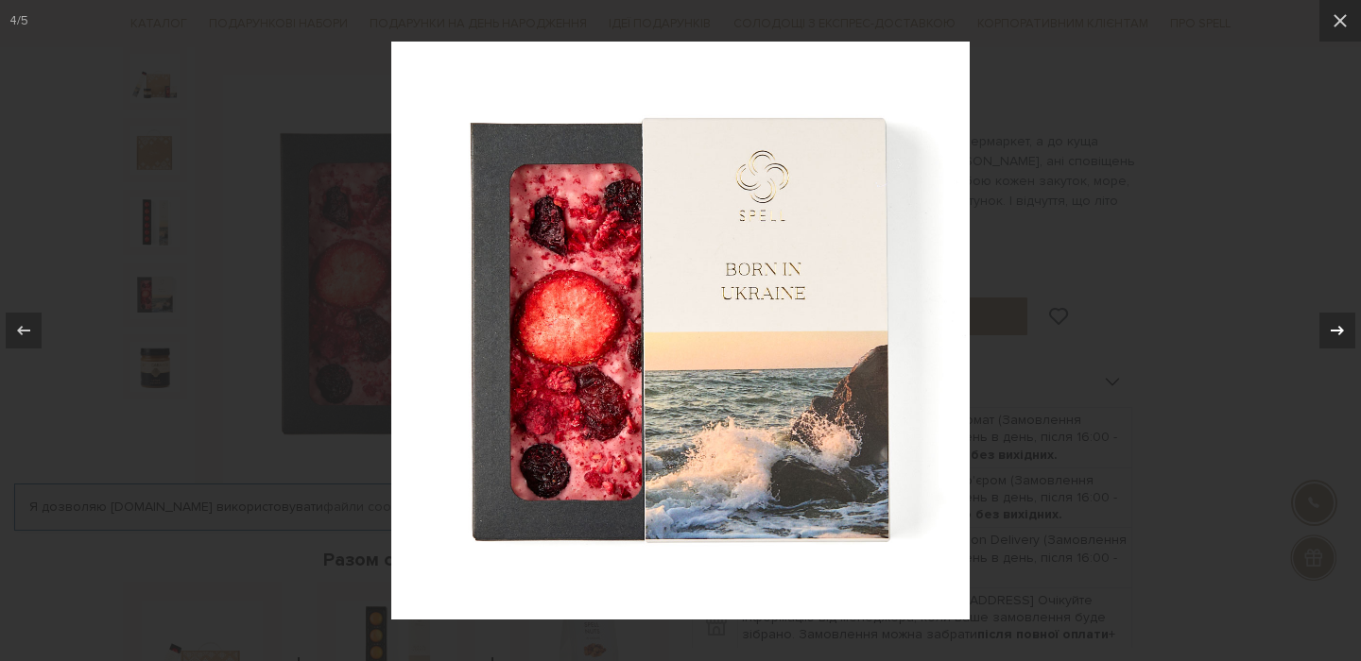
click at [1336, 333] on icon at bounding box center [1337, 330] width 23 height 23
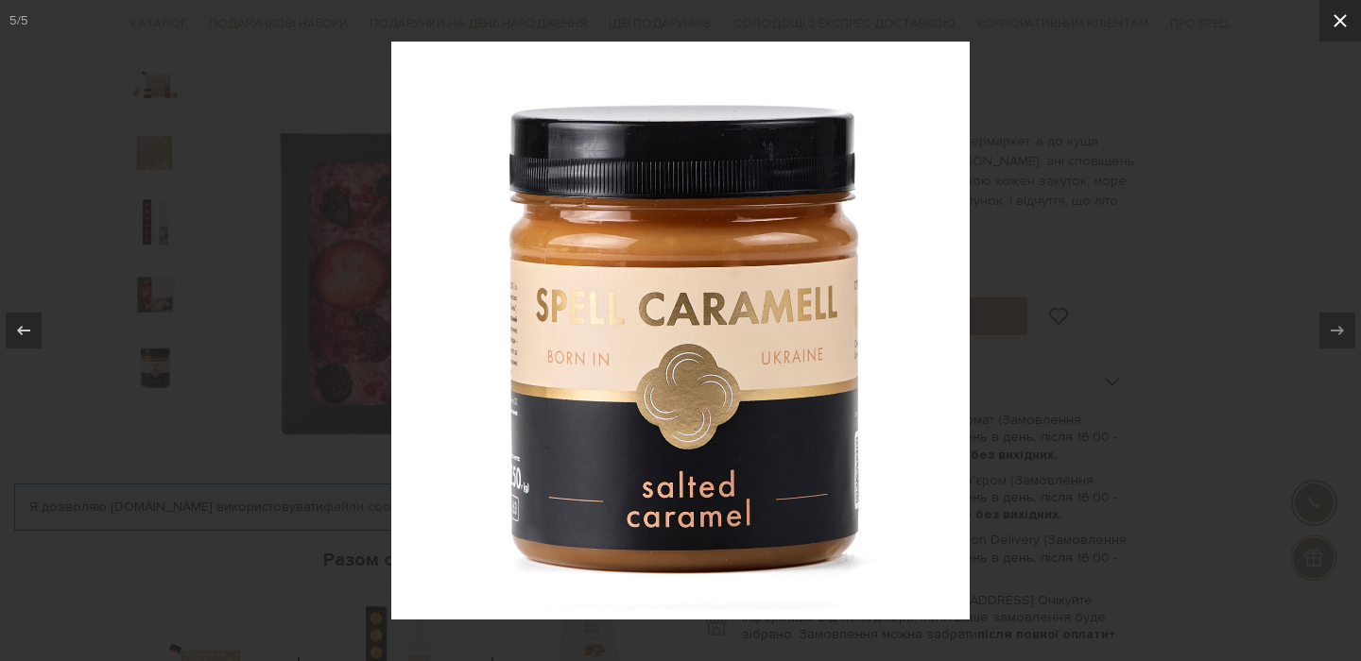
click at [1332, 26] on icon at bounding box center [1340, 20] width 23 height 23
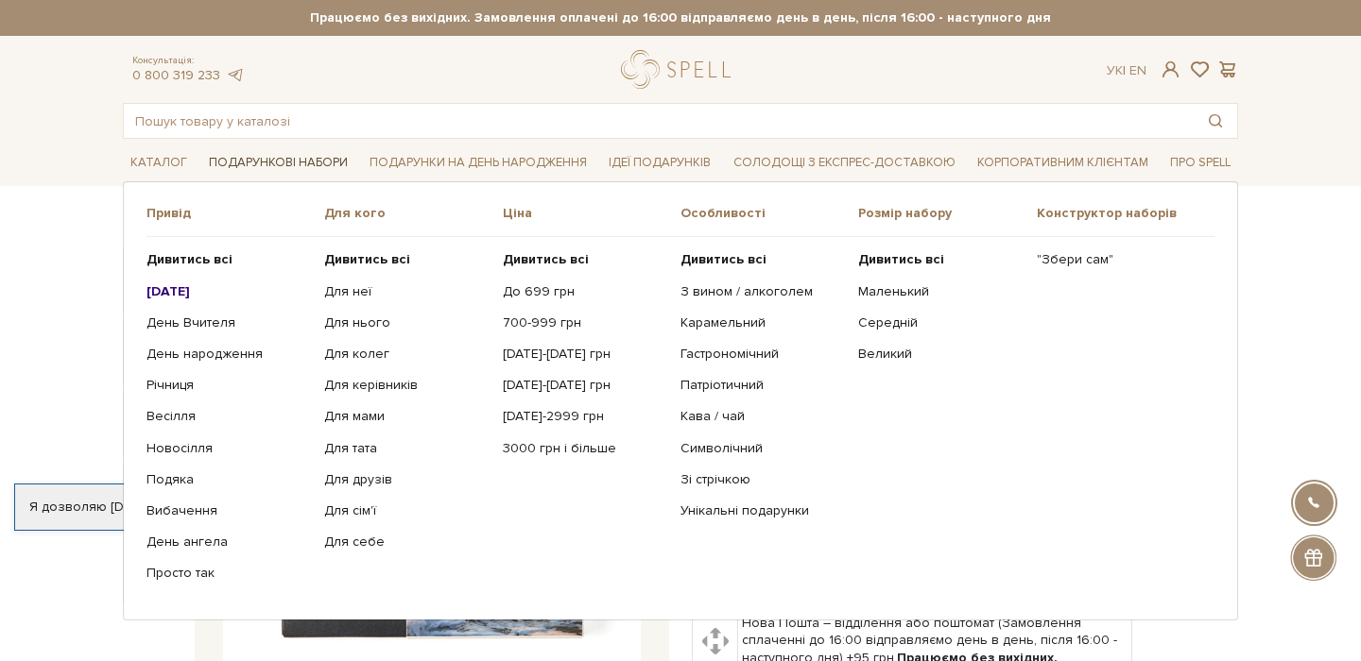
click at [297, 160] on link "Подарункові набори" at bounding box center [278, 162] width 154 height 29
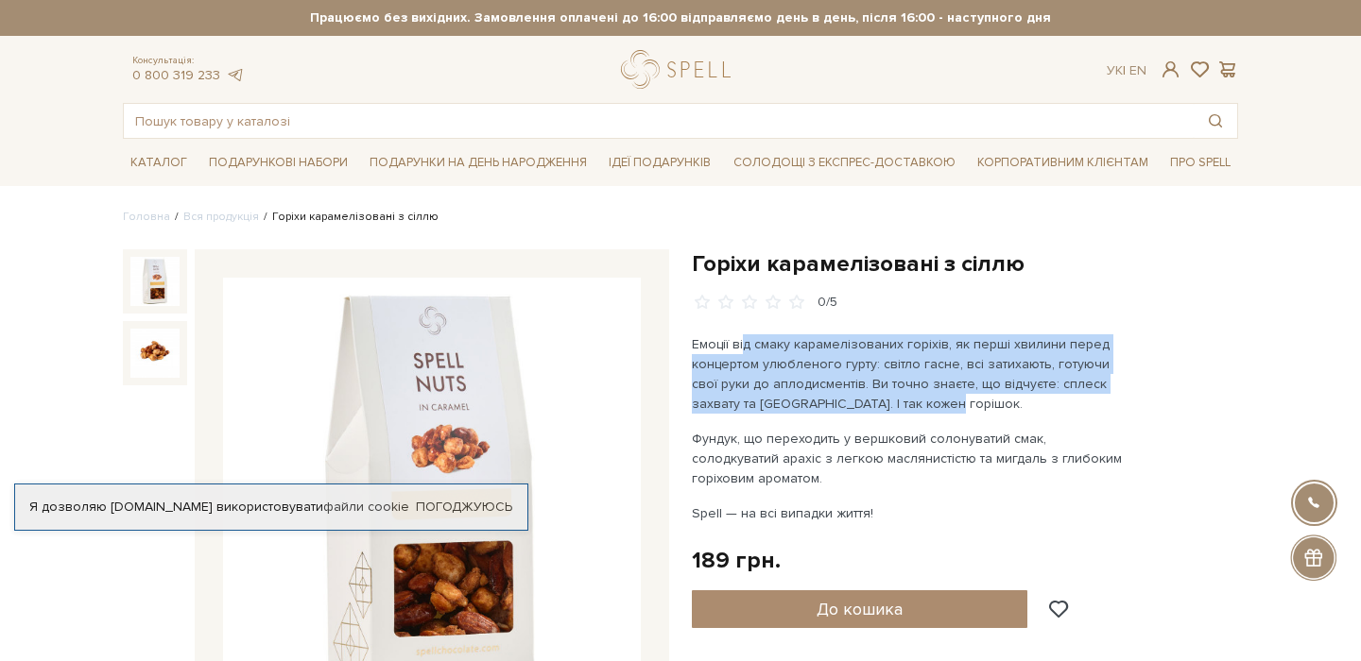
drag, startPoint x: 815, startPoint y: 346, endPoint x: 948, endPoint y: 403, distance: 144.3
click at [998, 396] on p "Емоції від смаку карамелізованих горіхів, як перші хвилини перед концертом улюб…" at bounding box center [913, 374] width 443 height 79
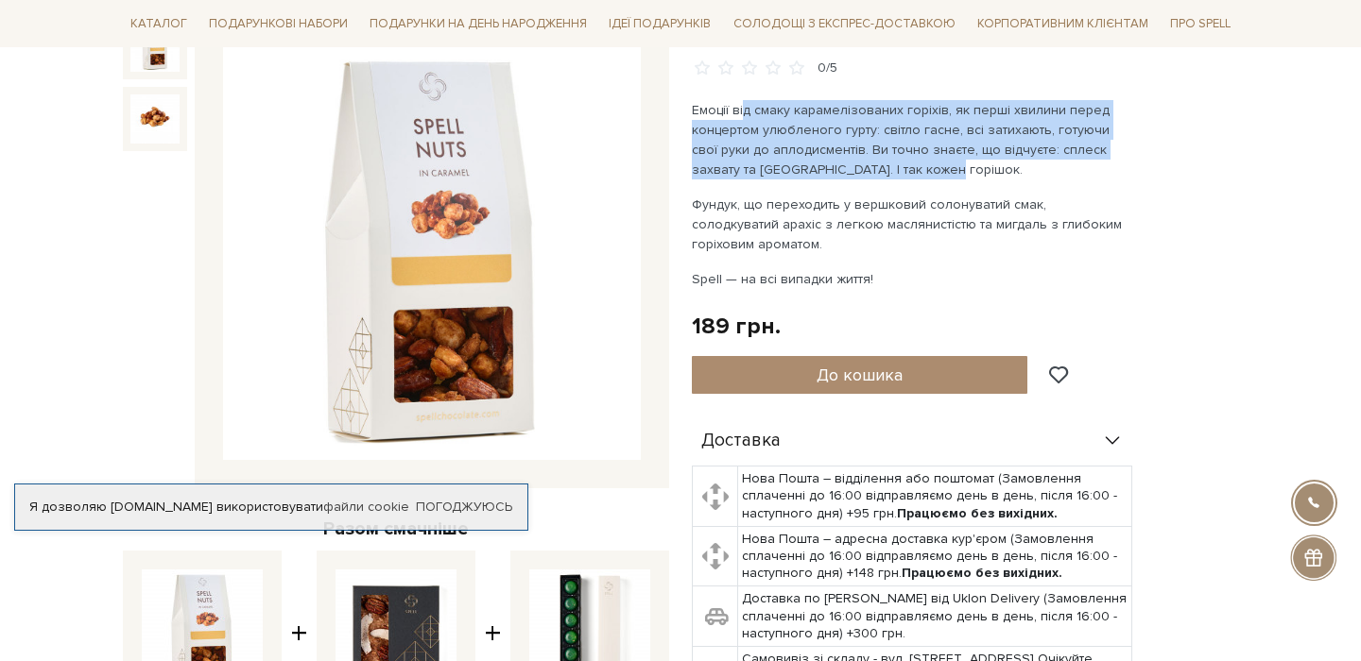
scroll to position [269, 0]
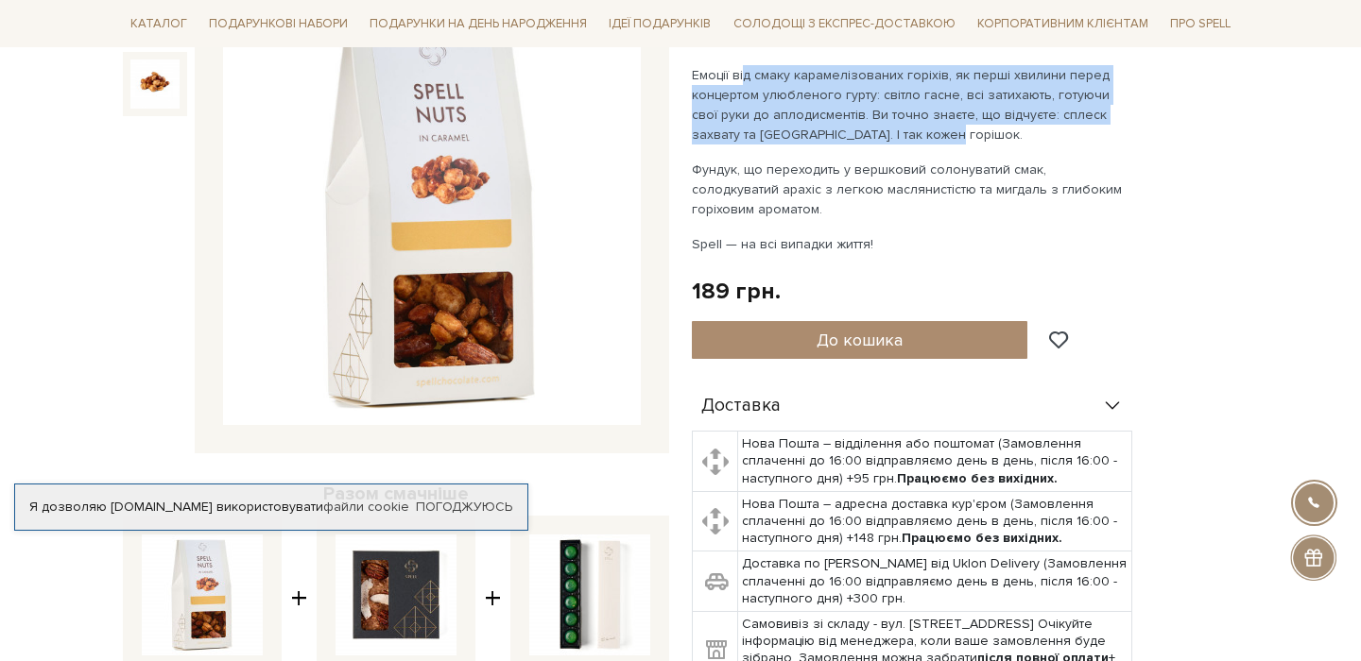
click at [426, 288] on img at bounding box center [432, 218] width 418 height 418
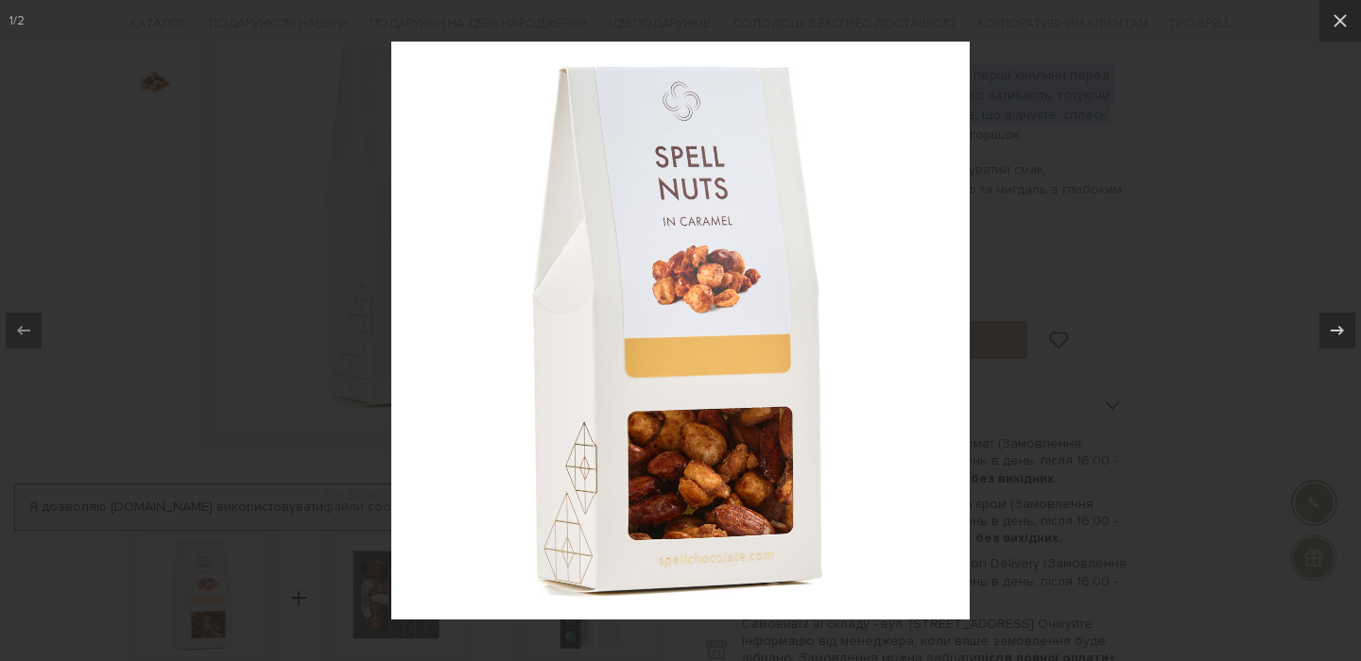
click at [729, 463] on img at bounding box center [680, 331] width 578 height 578
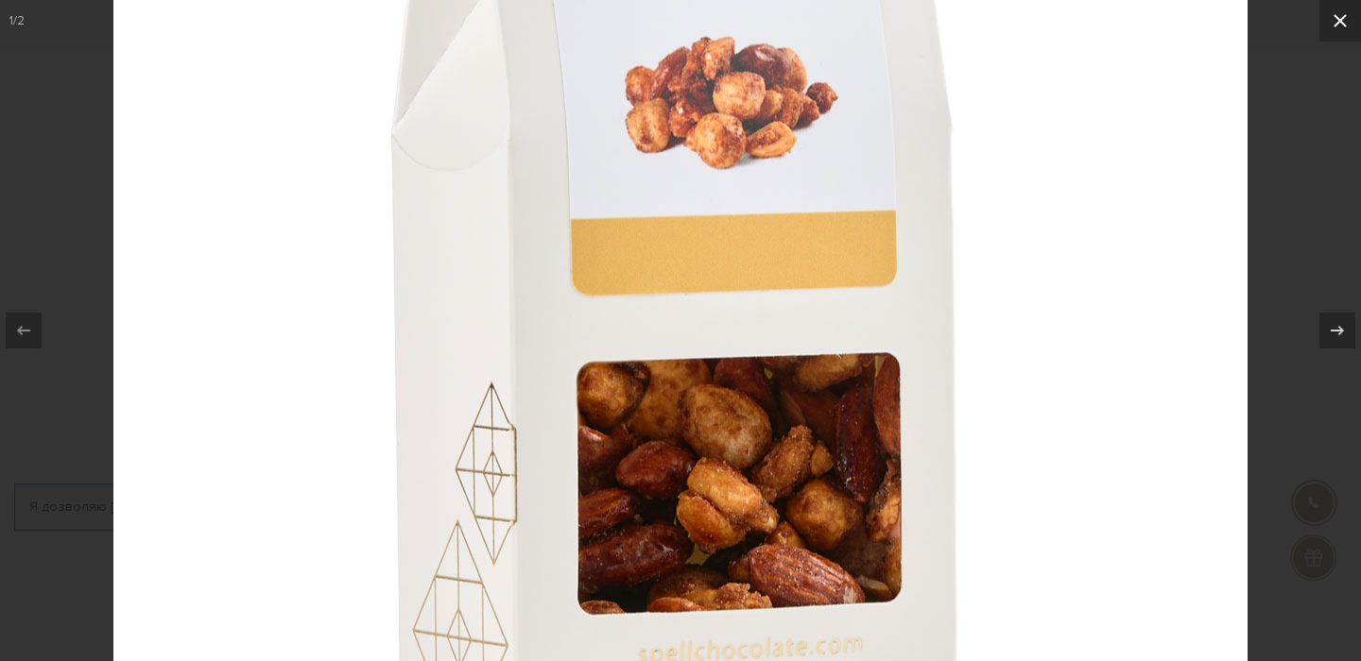
click at [1337, 15] on icon at bounding box center [1340, 20] width 23 height 23
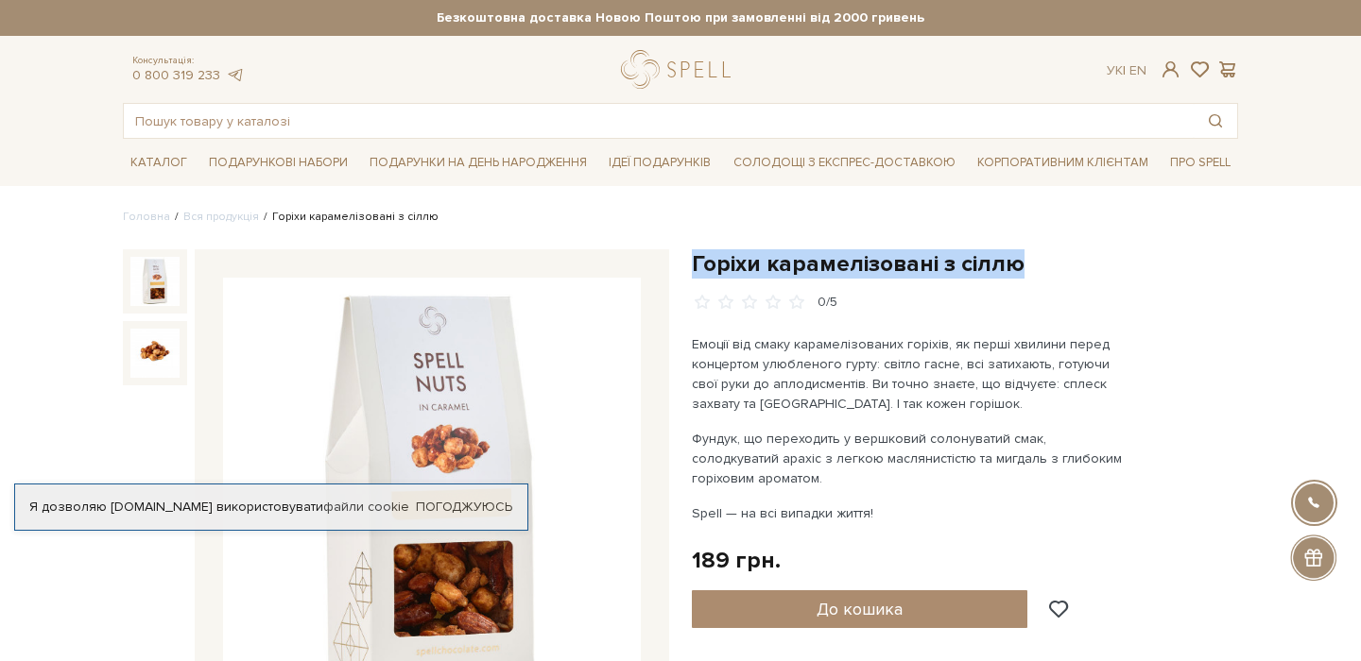
drag, startPoint x: 695, startPoint y: 261, endPoint x: 1025, endPoint y: 262, distance: 330.7
click at [1025, 262] on h1 "Горіхи карамелізовані з сіллю" at bounding box center [965, 263] width 546 height 29
copy h1 "Горіхи карамелізовані з сіллю"
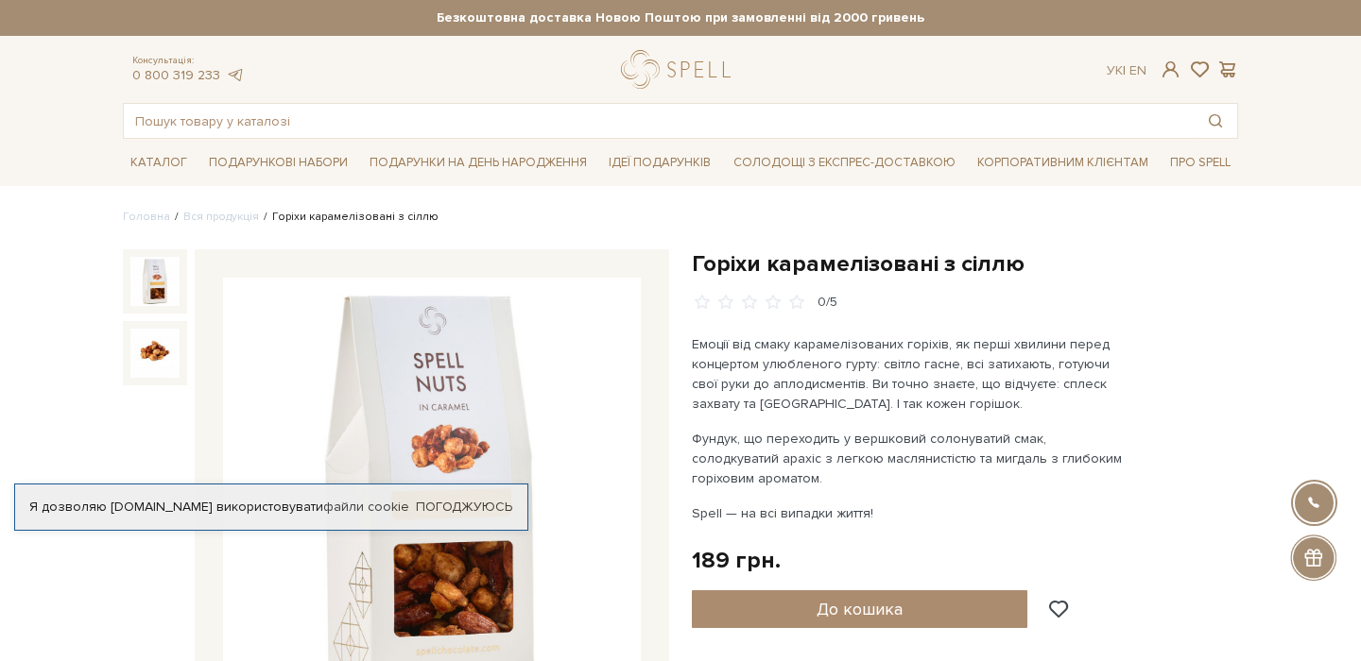
click at [705, 548] on div "189 грн." at bounding box center [736, 560] width 89 height 29
copy div "189"
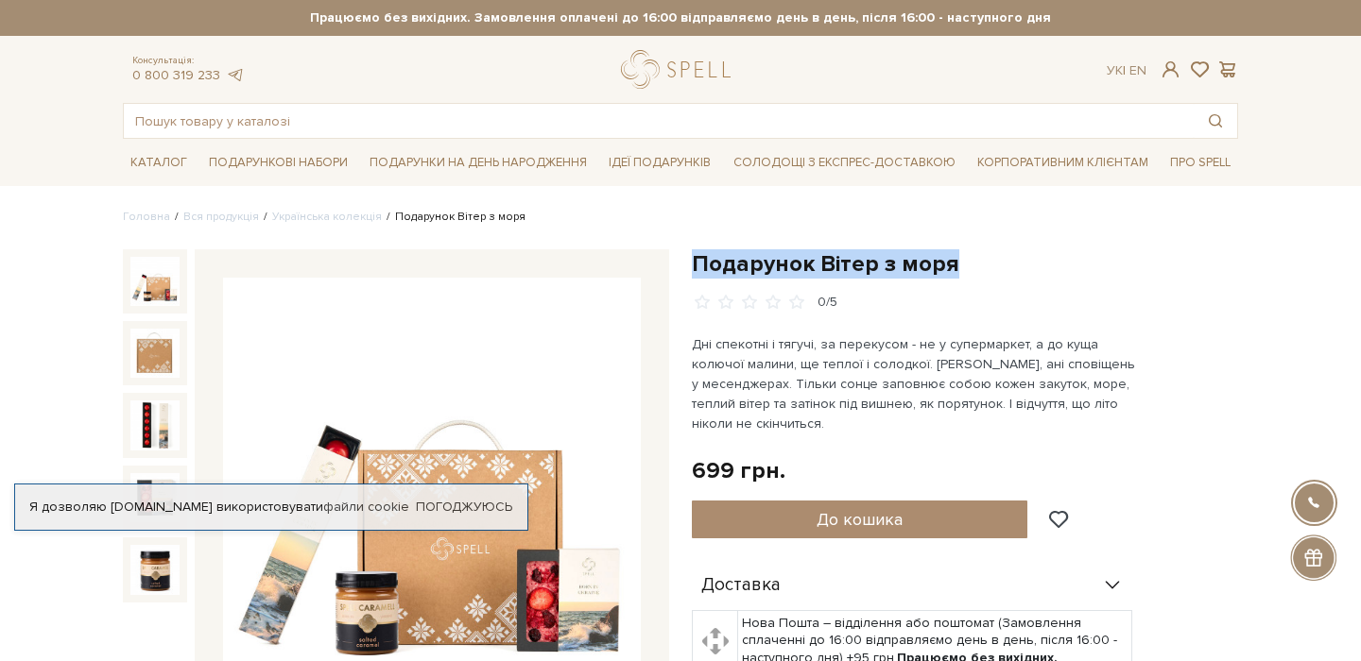
drag, startPoint x: 707, startPoint y: 261, endPoint x: 995, endPoint y: 262, distance: 288.2
click at [995, 262] on h1 "Подарунок Вітер з моря" at bounding box center [965, 263] width 546 height 29
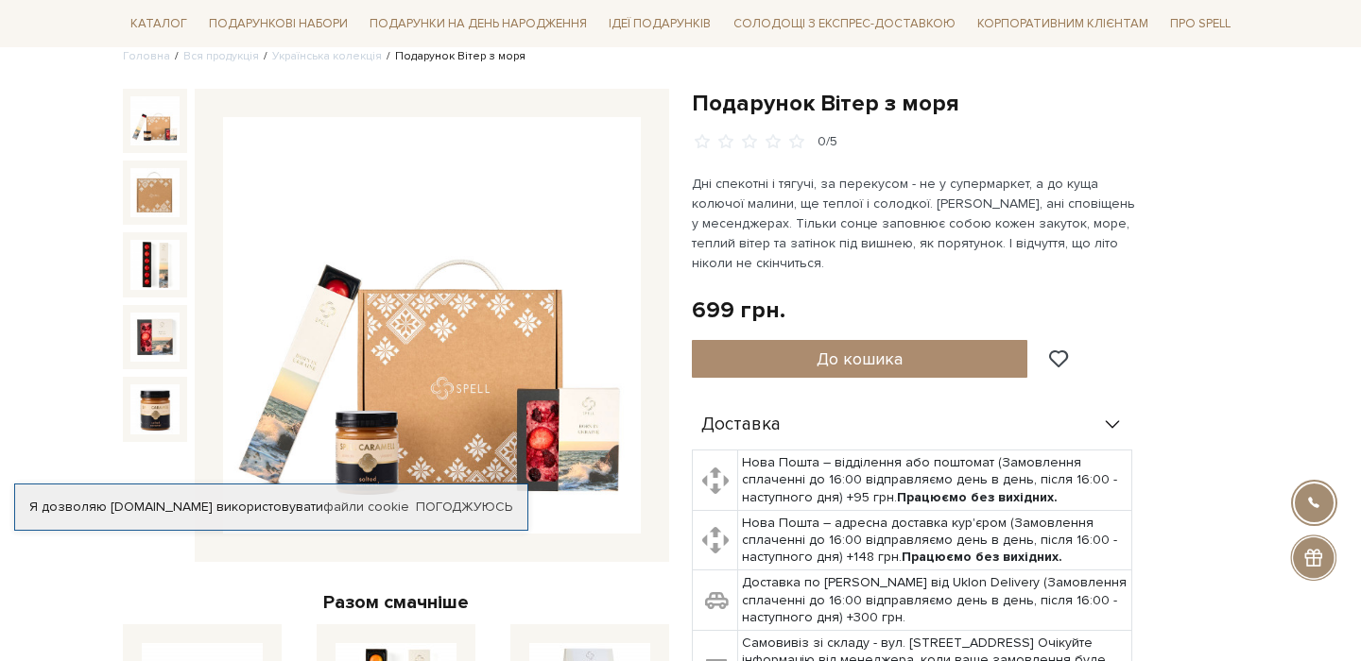
click at [713, 309] on div "699 грн." at bounding box center [739, 310] width 94 height 29
copy div "699"
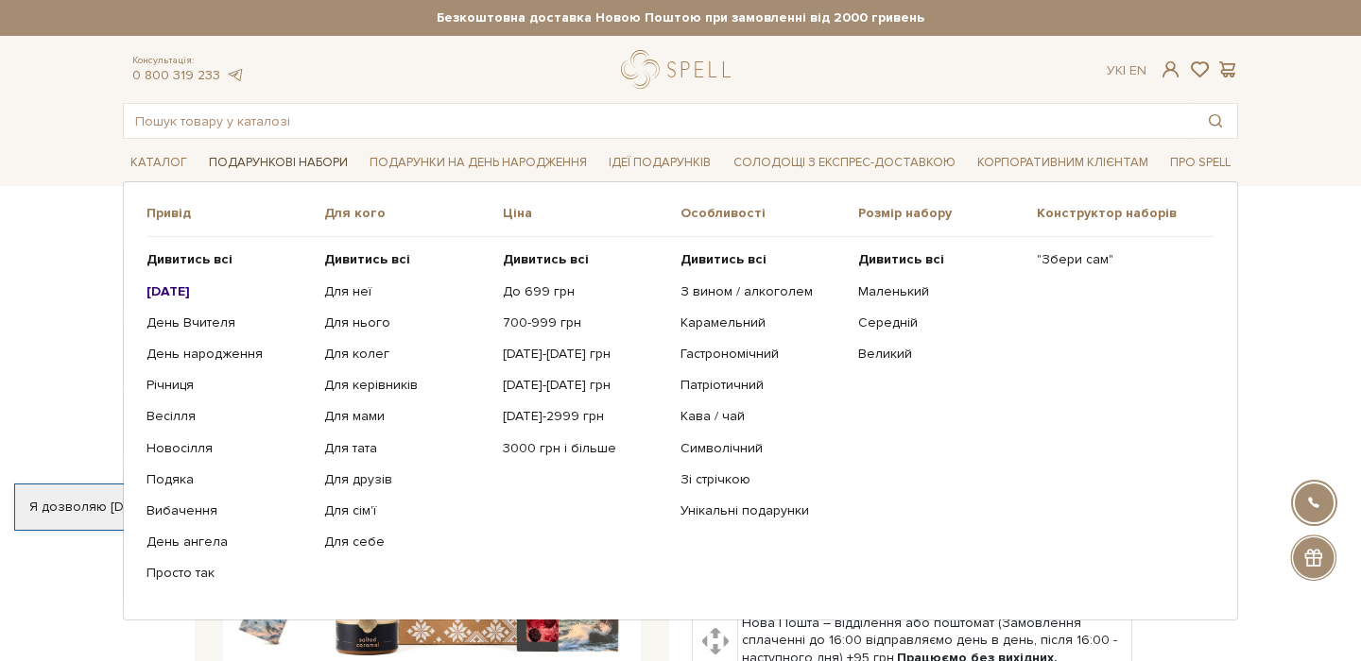
click at [242, 161] on link "Подарункові набори" at bounding box center [278, 162] width 154 height 29
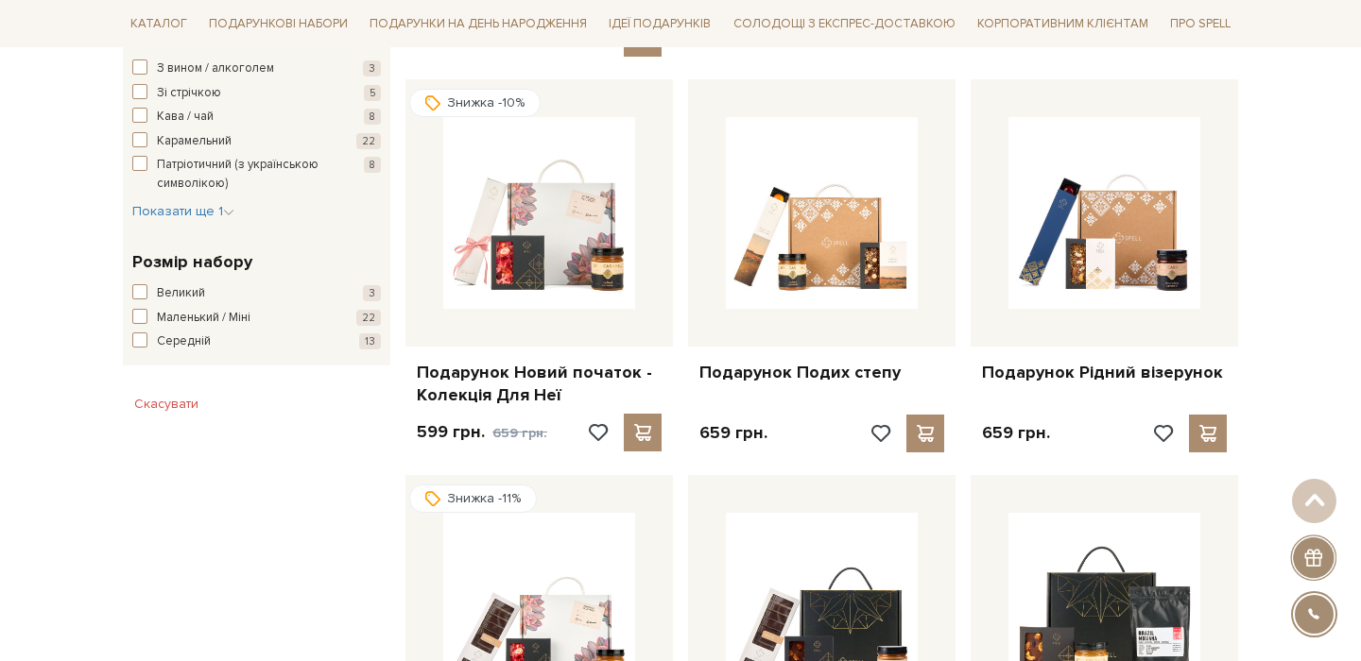
scroll to position [1089, 0]
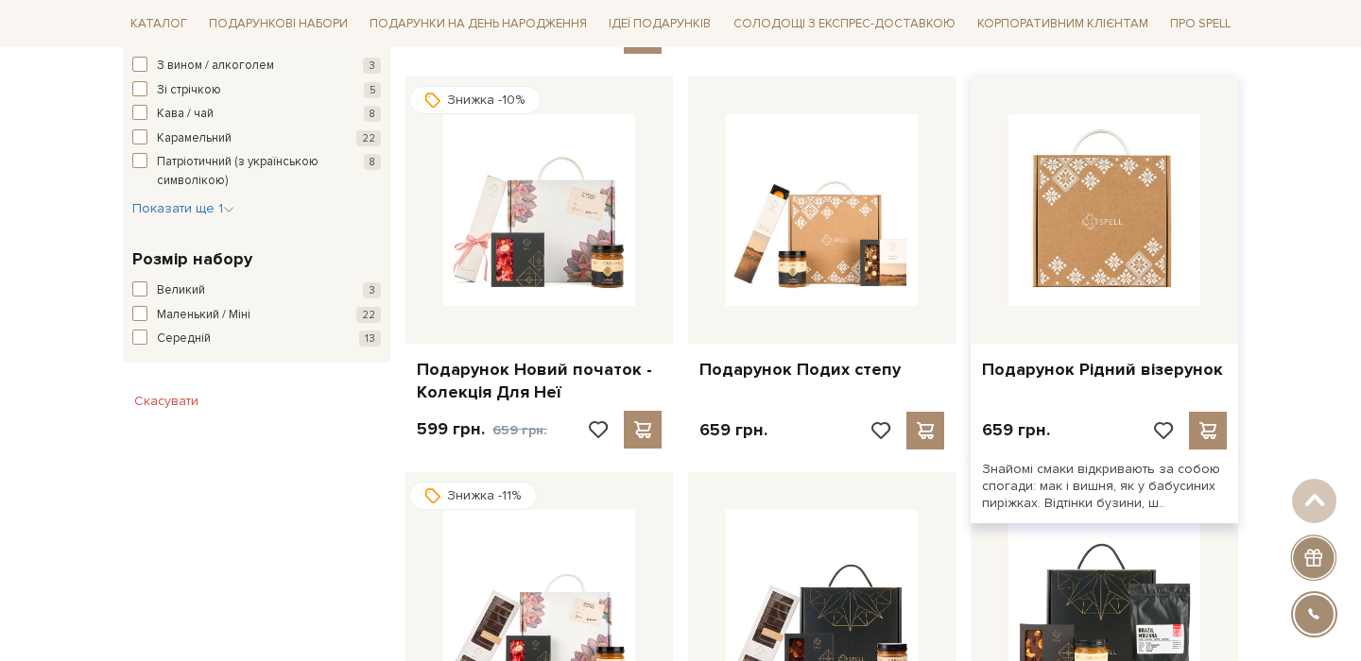
click at [1092, 251] on img at bounding box center [1104, 210] width 192 height 192
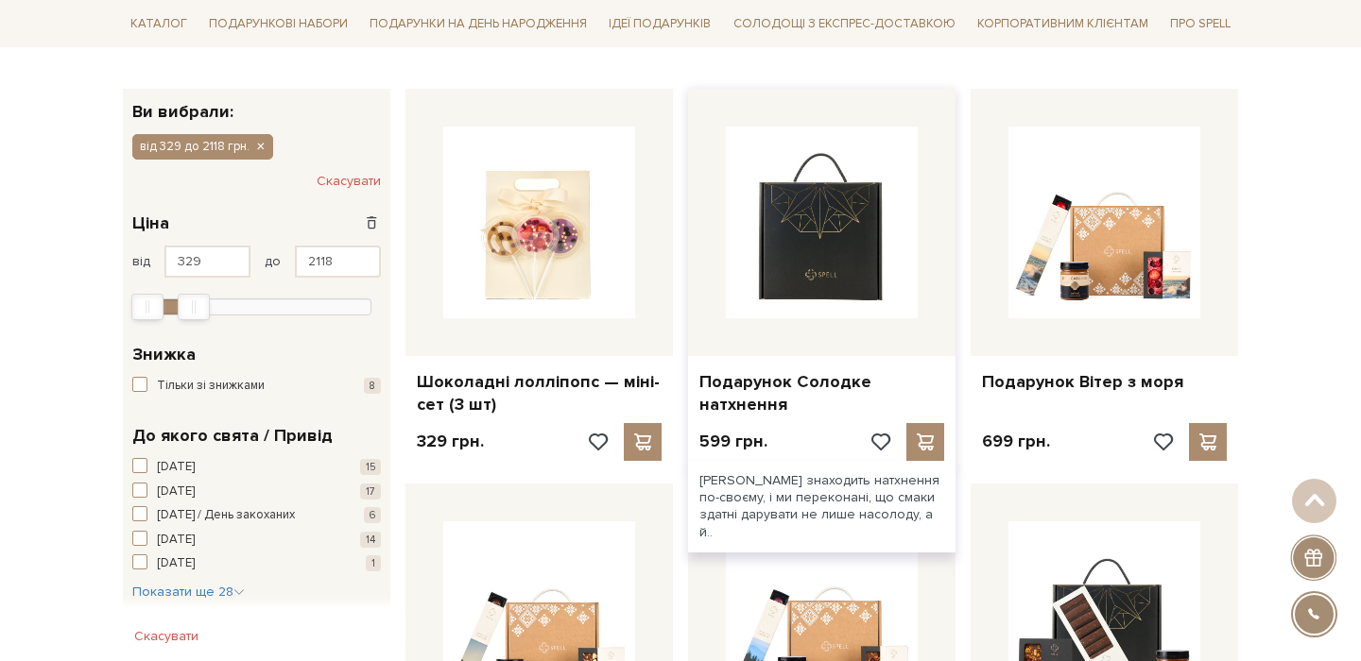
scroll to position [275, 0]
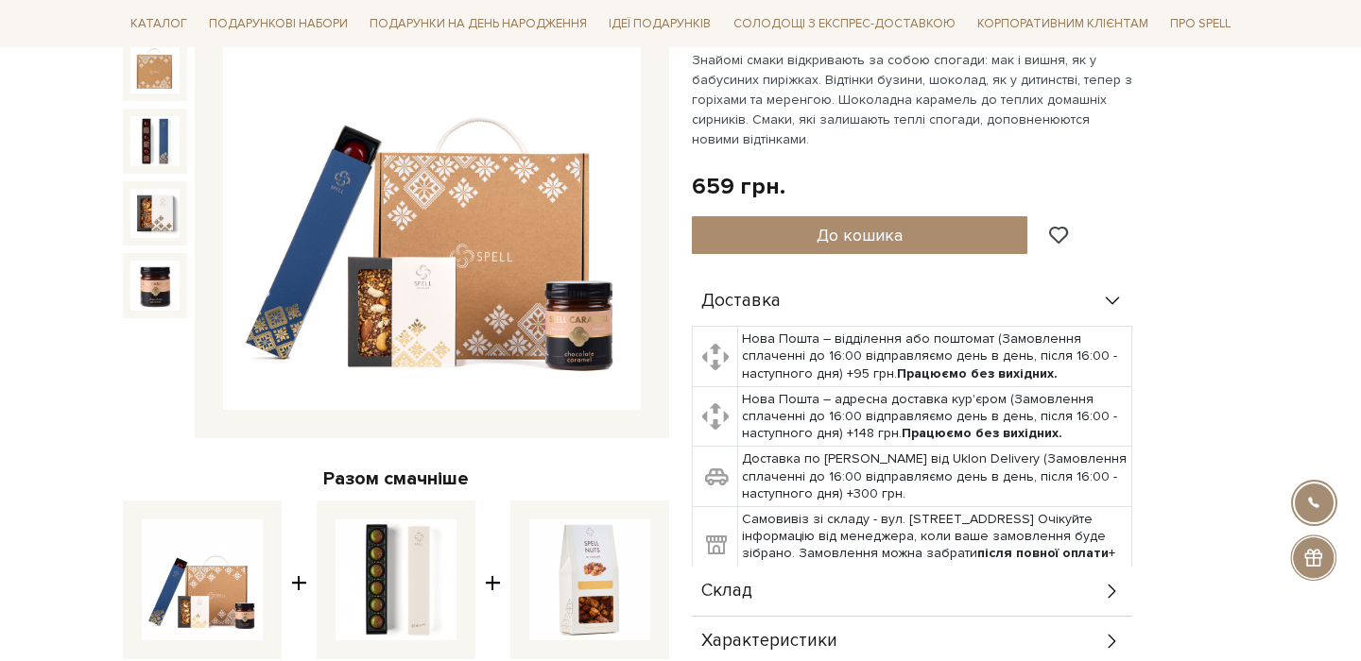
scroll to position [286, 0]
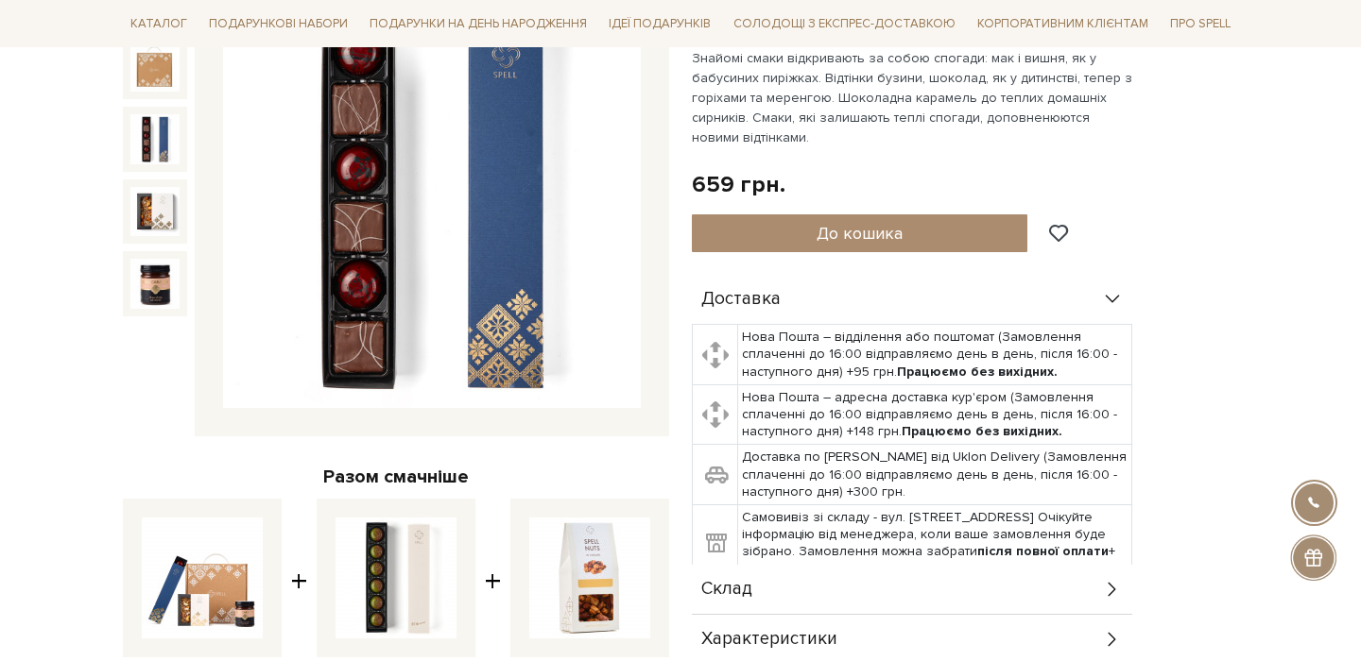
click at [161, 127] on img at bounding box center [154, 138] width 49 height 49
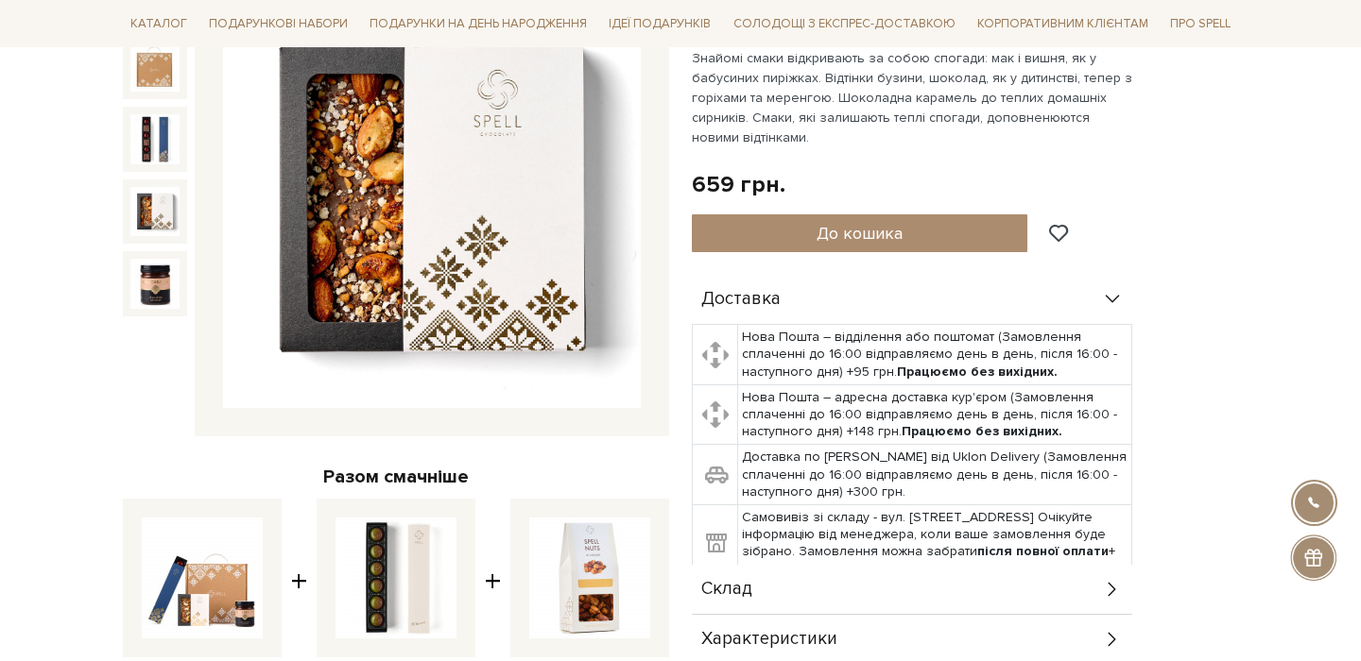
click at [152, 224] on img at bounding box center [154, 211] width 49 height 49
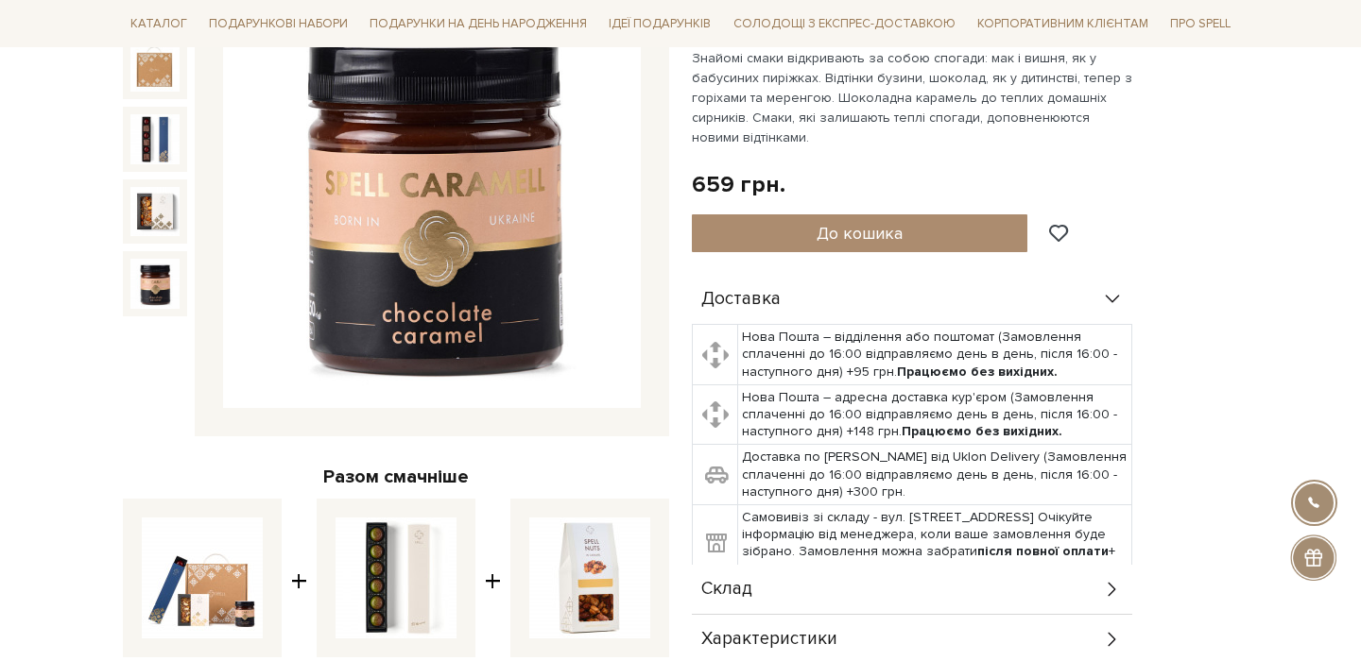
click at [146, 279] on img at bounding box center [154, 283] width 49 height 49
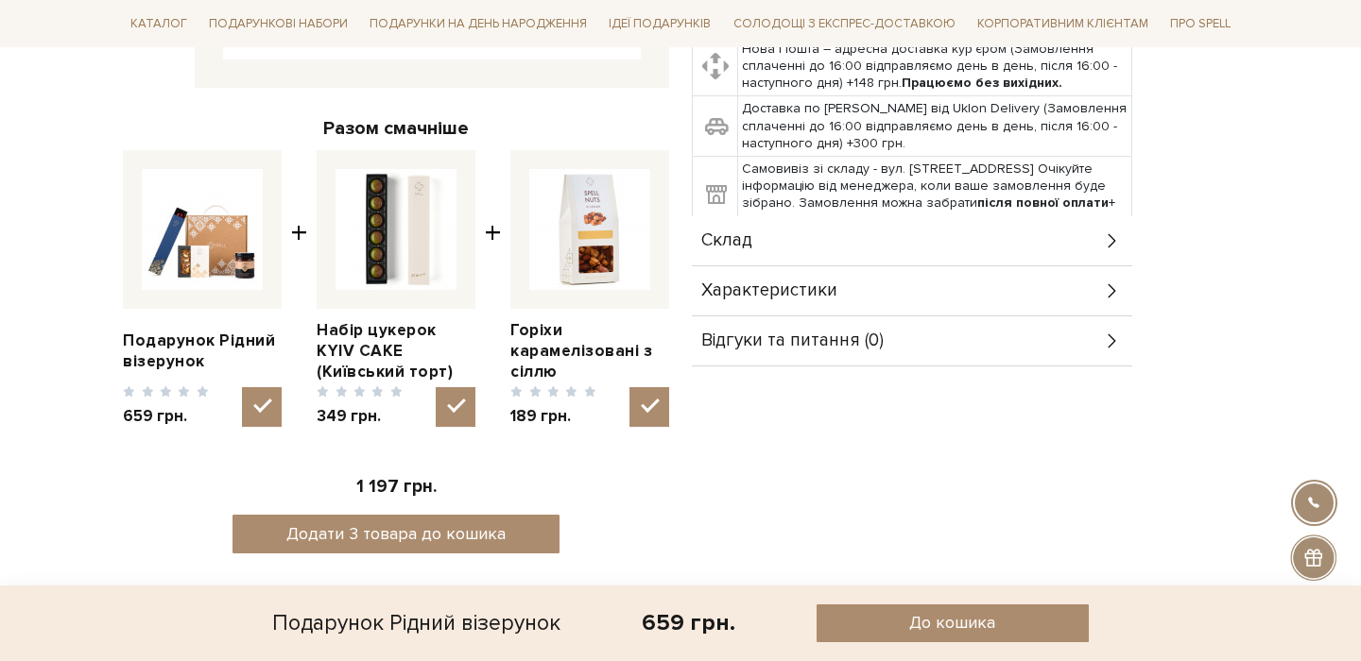
scroll to position [682, 0]
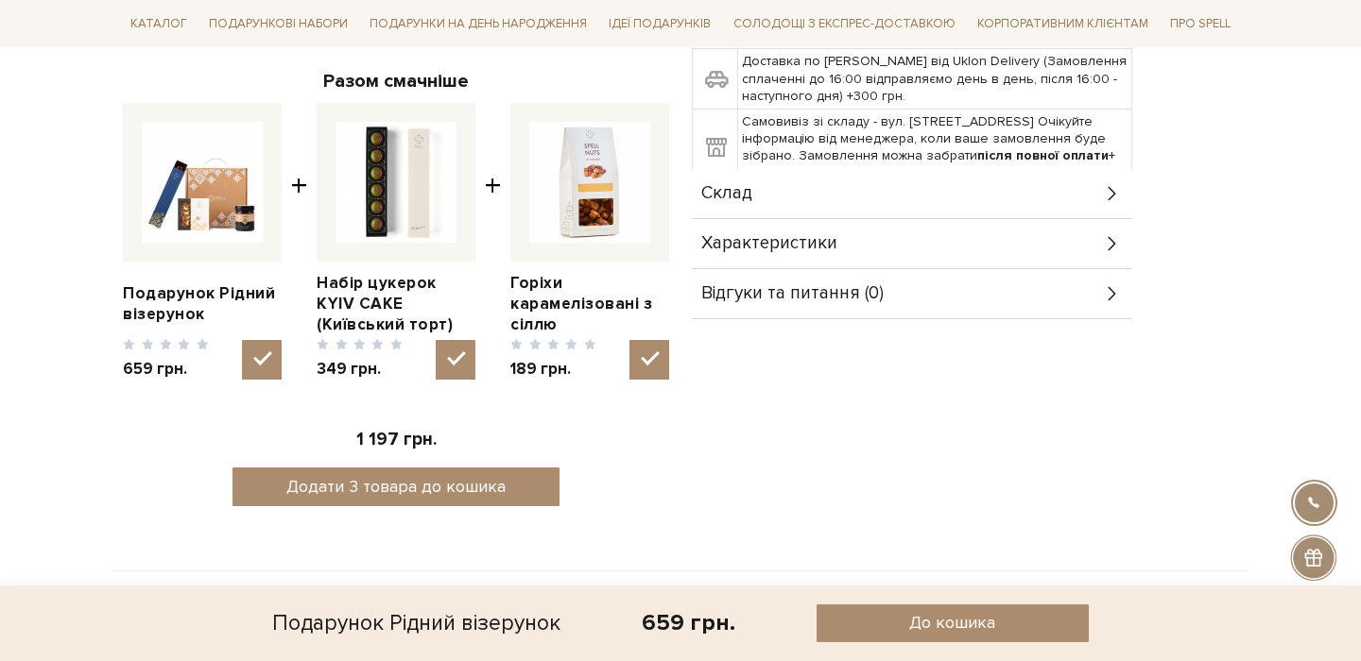
click at [897, 242] on div "Характеристики" at bounding box center [912, 243] width 440 height 49
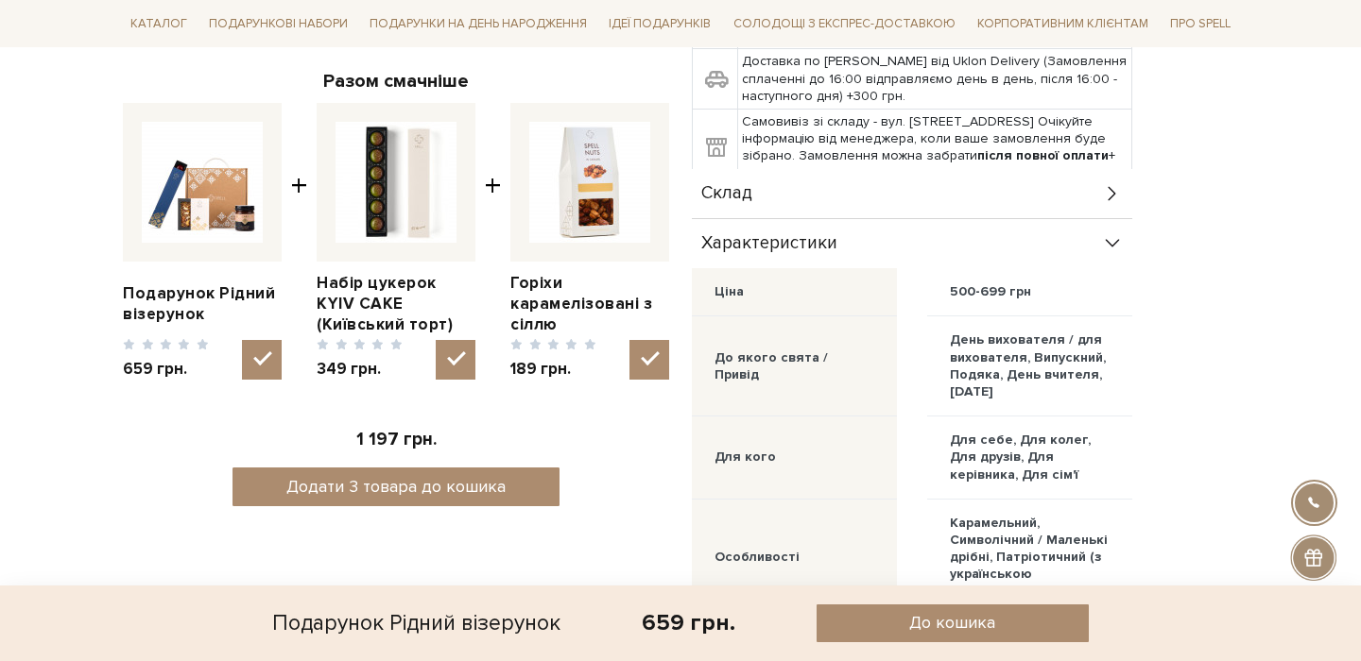
scroll to position [680, 0]
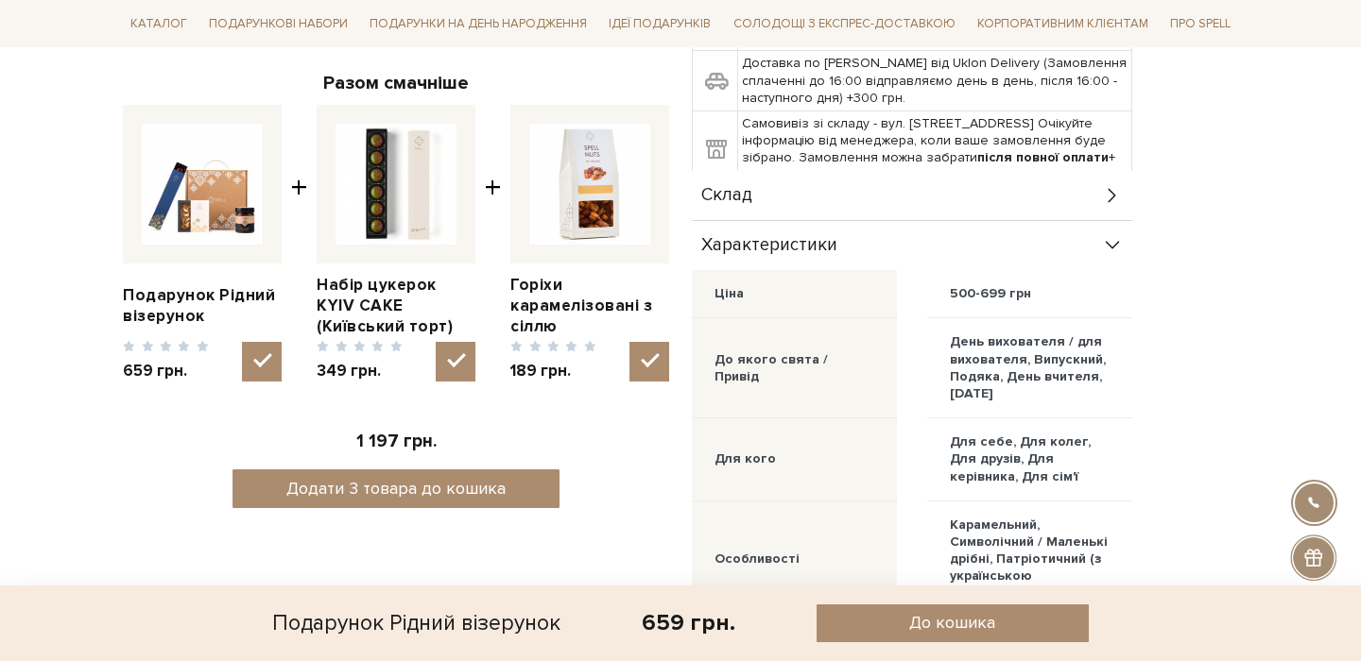
click at [886, 244] on div "Характеристики" at bounding box center [912, 245] width 440 height 49
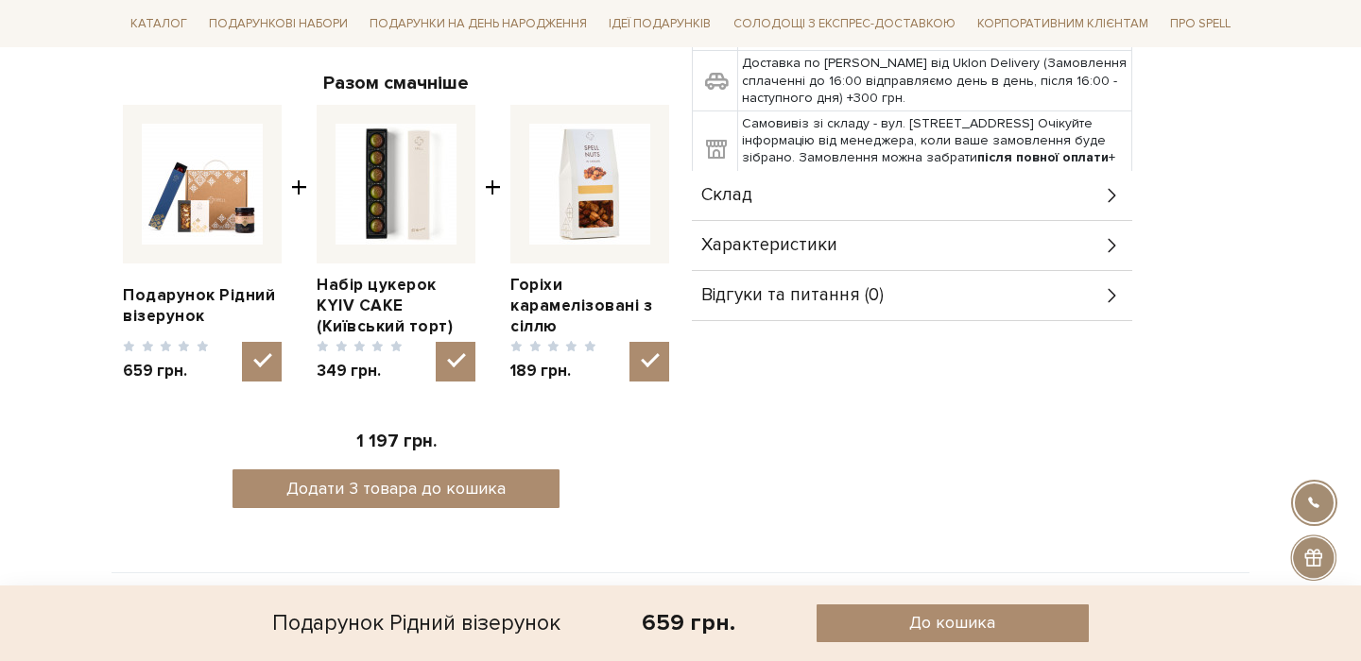
click at [923, 214] on div "Склад" at bounding box center [912, 195] width 440 height 49
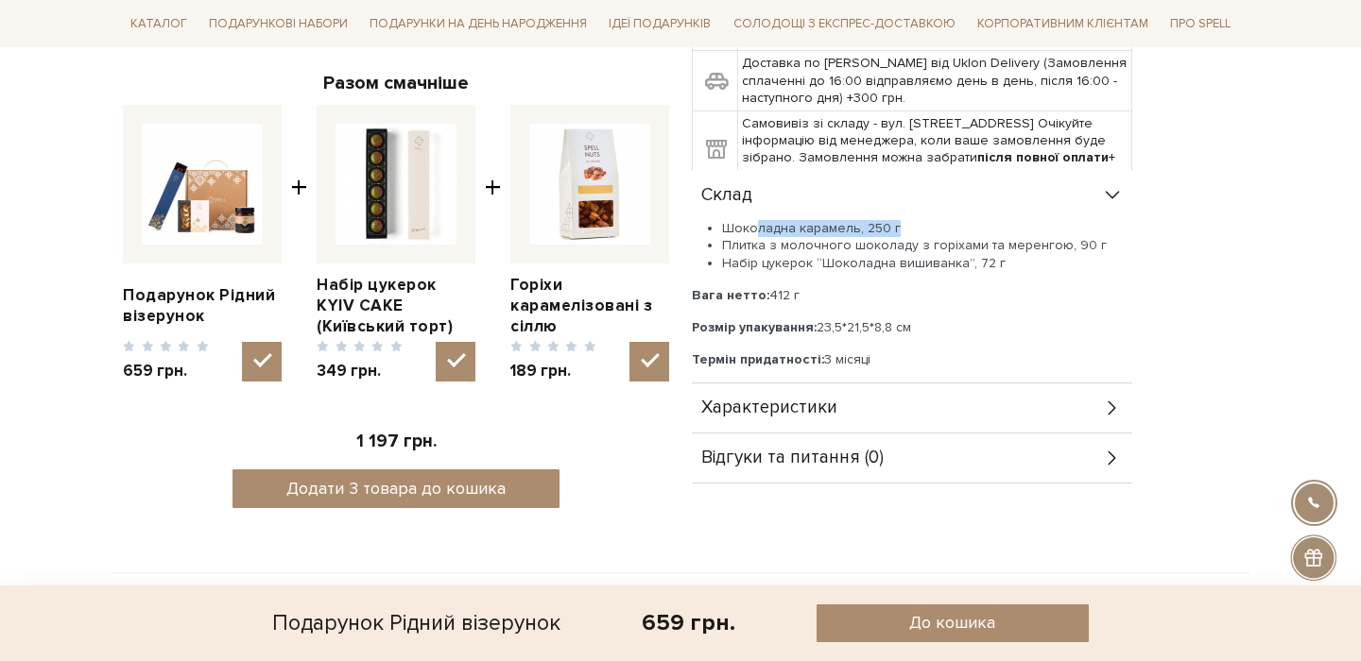
drag, startPoint x: 785, startPoint y: 228, endPoint x: 873, endPoint y: 241, distance: 88.9
click at [918, 229] on li "Шоколадна карамель, 250 г" at bounding box center [927, 228] width 410 height 17
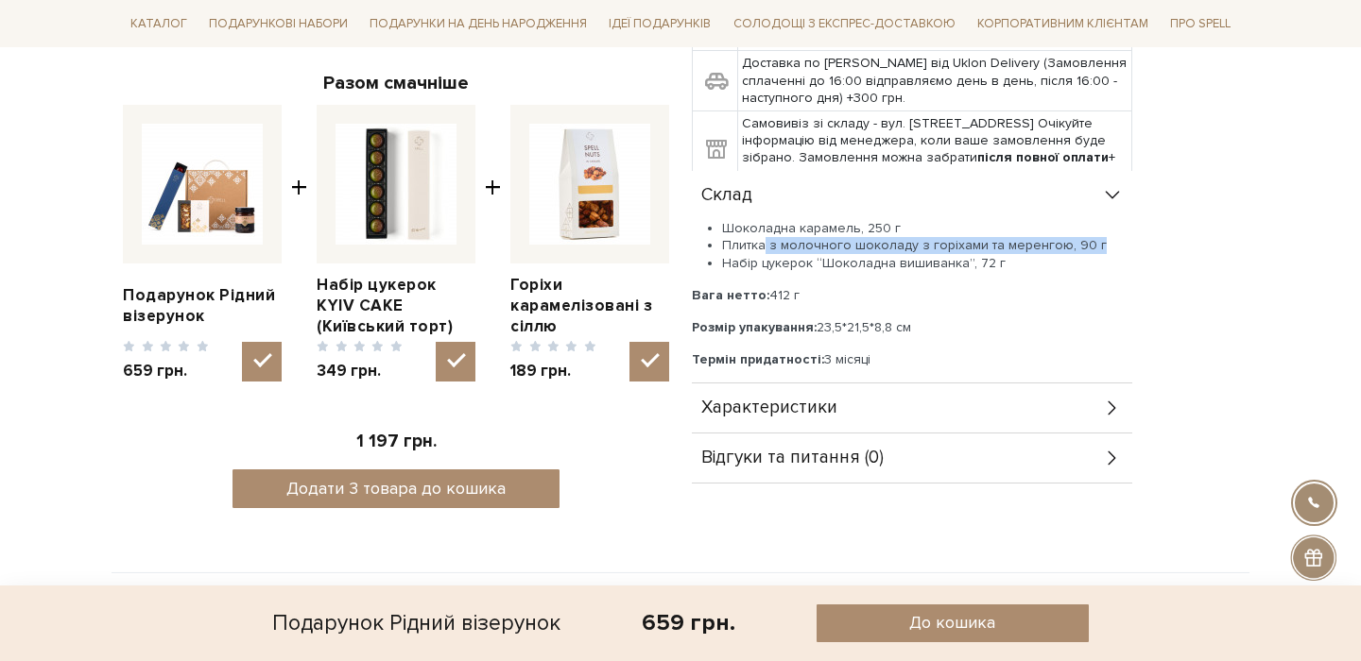
drag, startPoint x: 764, startPoint y: 246, endPoint x: 1064, endPoint y: 245, distance: 300.5
click at [1090, 246] on li "Плитка з молочного шоколаду з горіхами та меренгою, 90 г" at bounding box center [927, 245] width 410 height 17
drag, startPoint x: 752, startPoint y: 264, endPoint x: 1011, endPoint y: 266, distance: 258.9
click at [1018, 266] on li "Набір цукерок “Шоколадна вишиванка”, 72 г" at bounding box center [927, 263] width 410 height 17
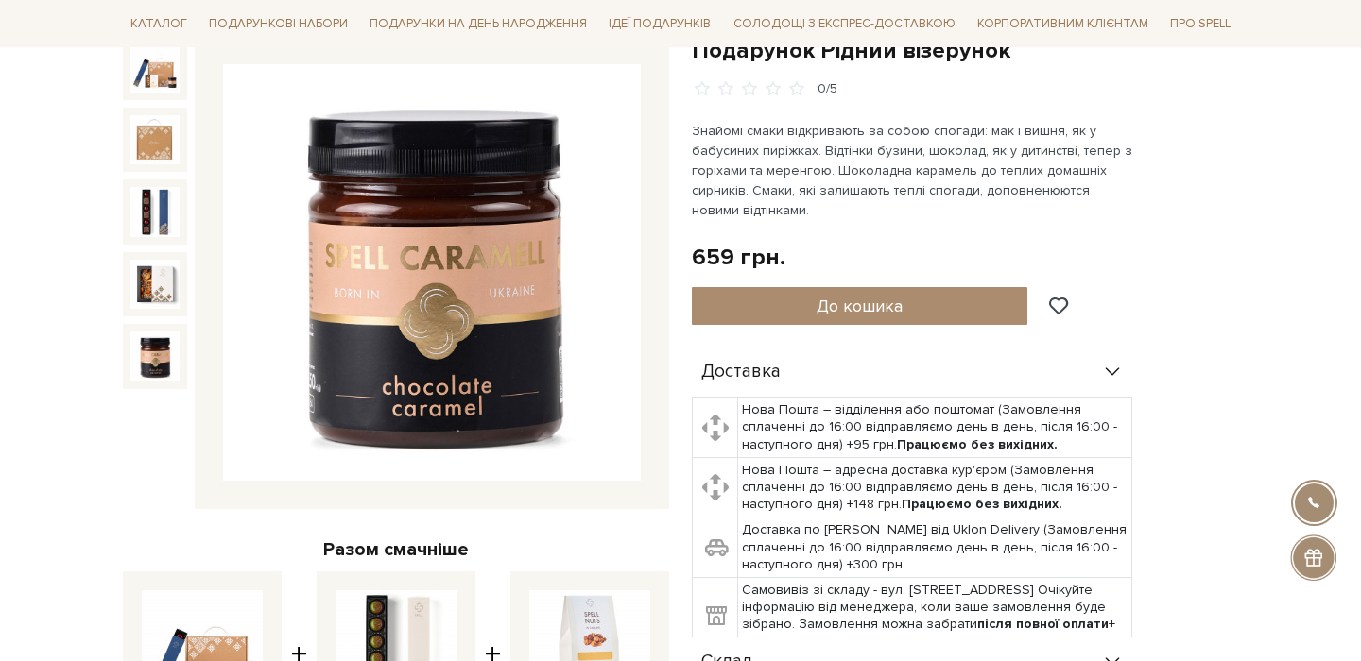
scroll to position [142, 0]
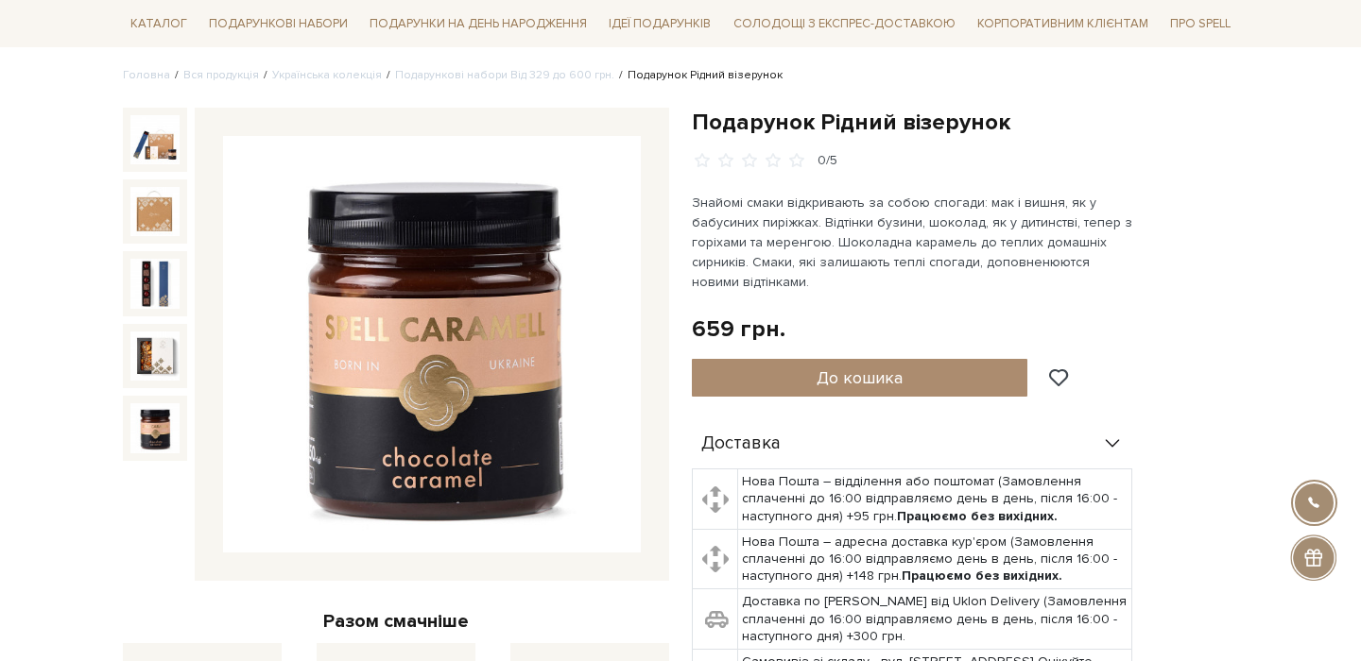
click at [148, 250] on div at bounding box center [155, 328] width 64 height 441
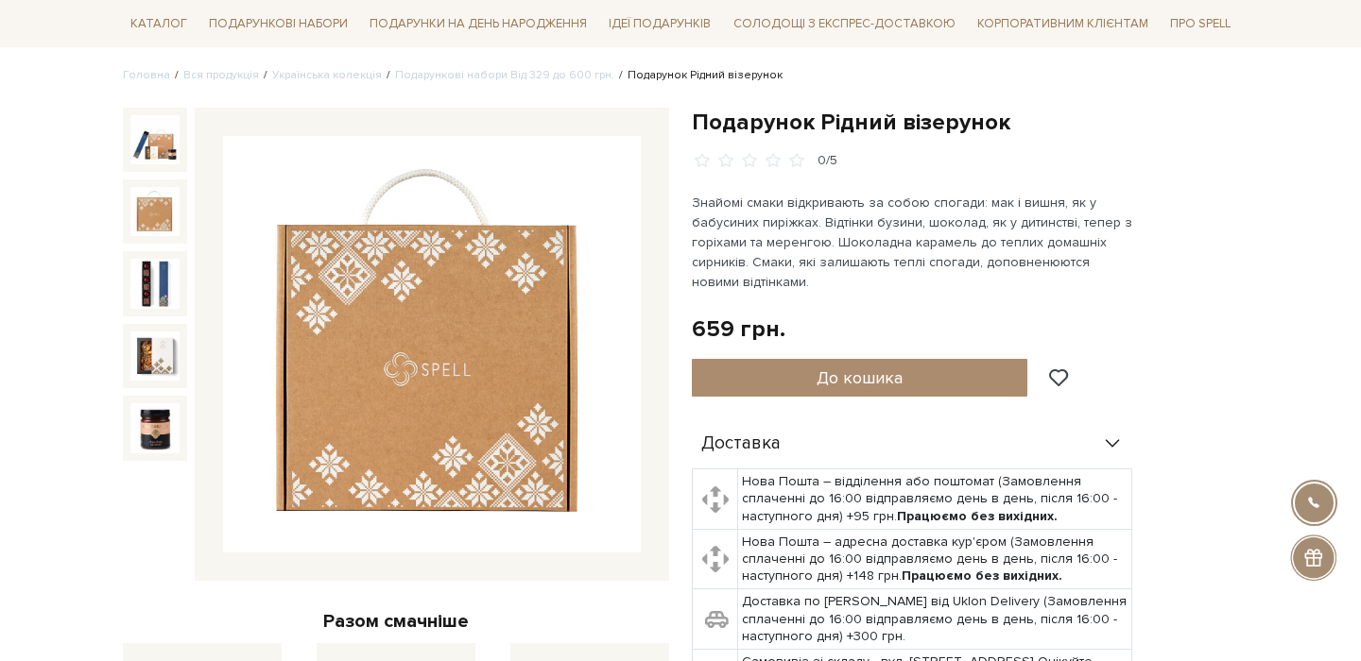
click at [163, 208] on img at bounding box center [154, 211] width 49 height 49
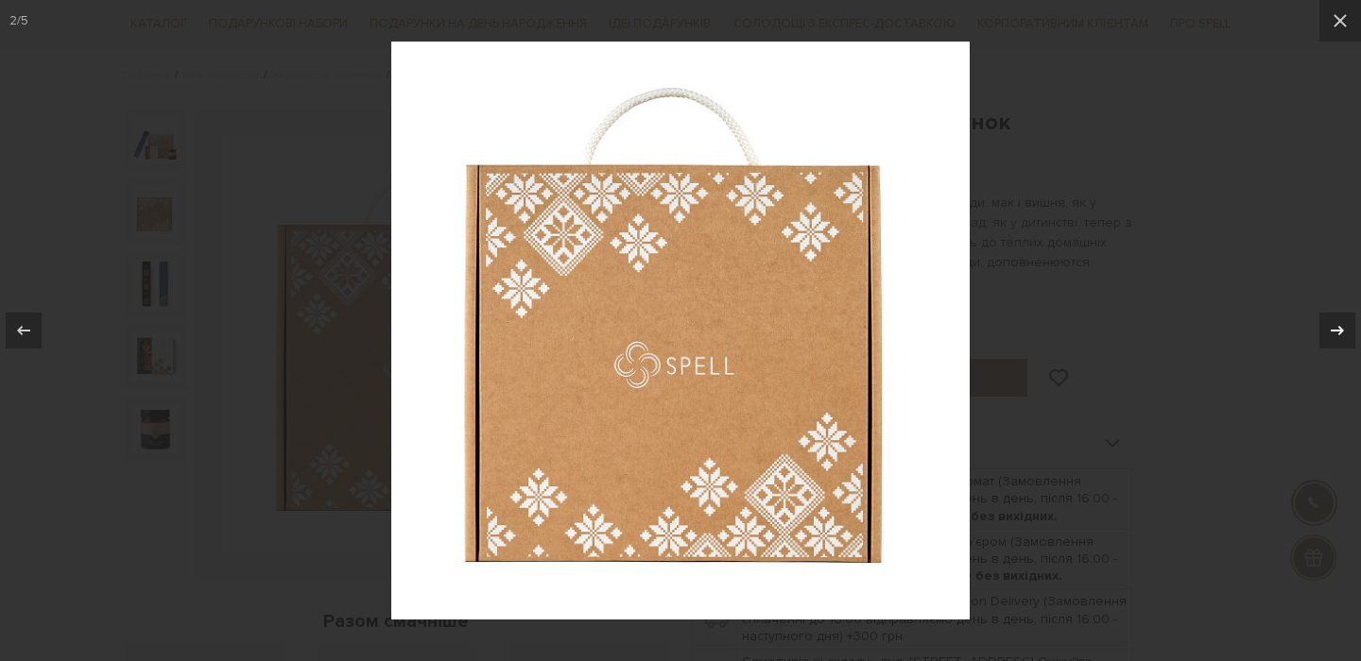
click at [1328, 326] on icon at bounding box center [1337, 330] width 23 height 23
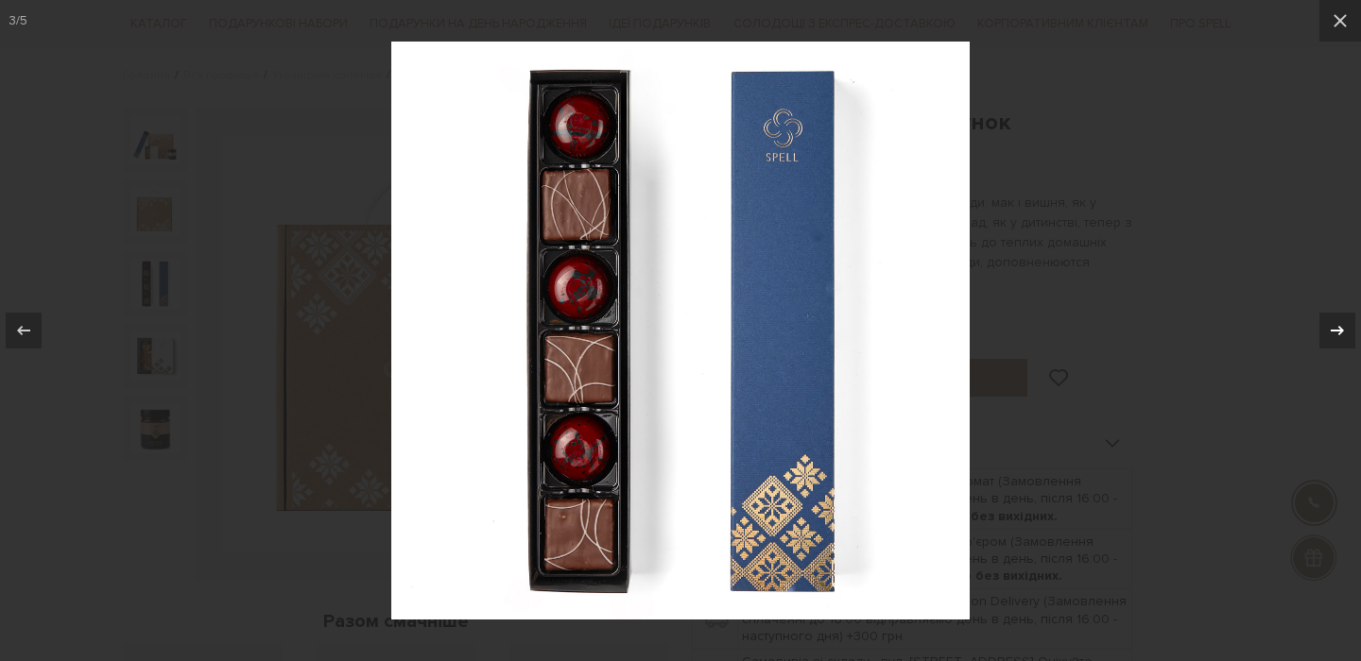
click at [1340, 330] on icon at bounding box center [1336, 330] width 13 height 9
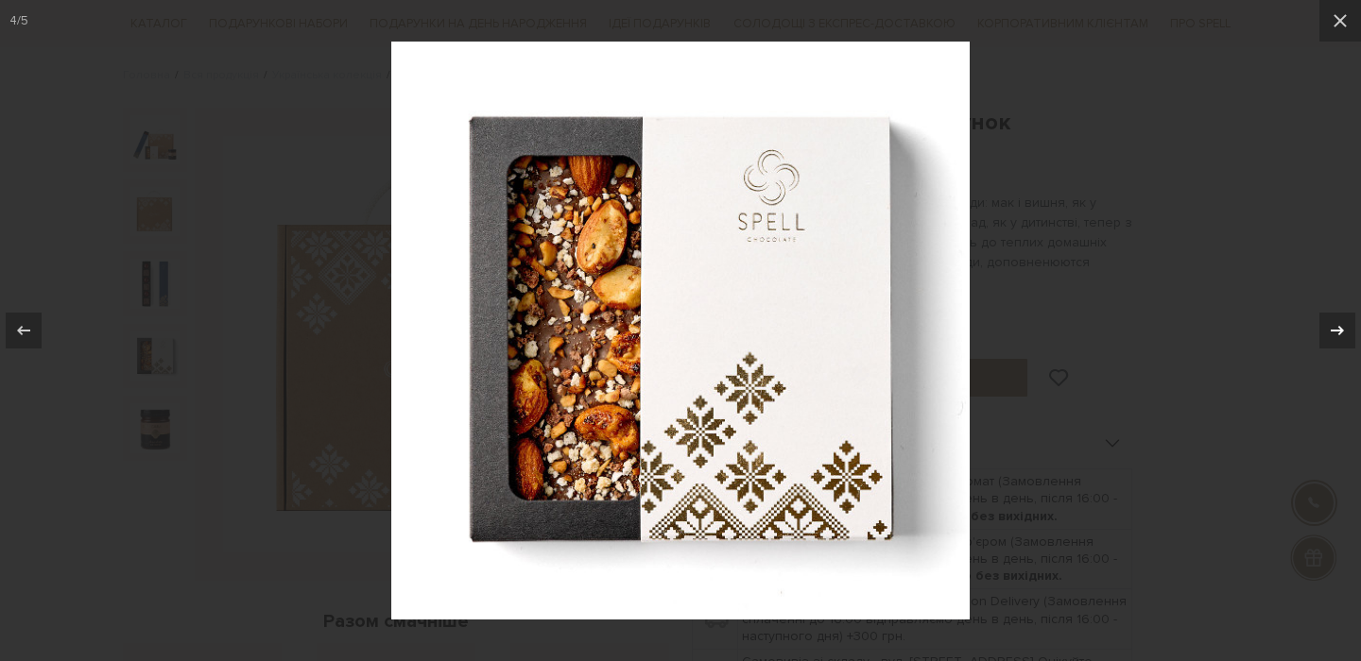
click at [1337, 331] on icon at bounding box center [1336, 330] width 13 height 9
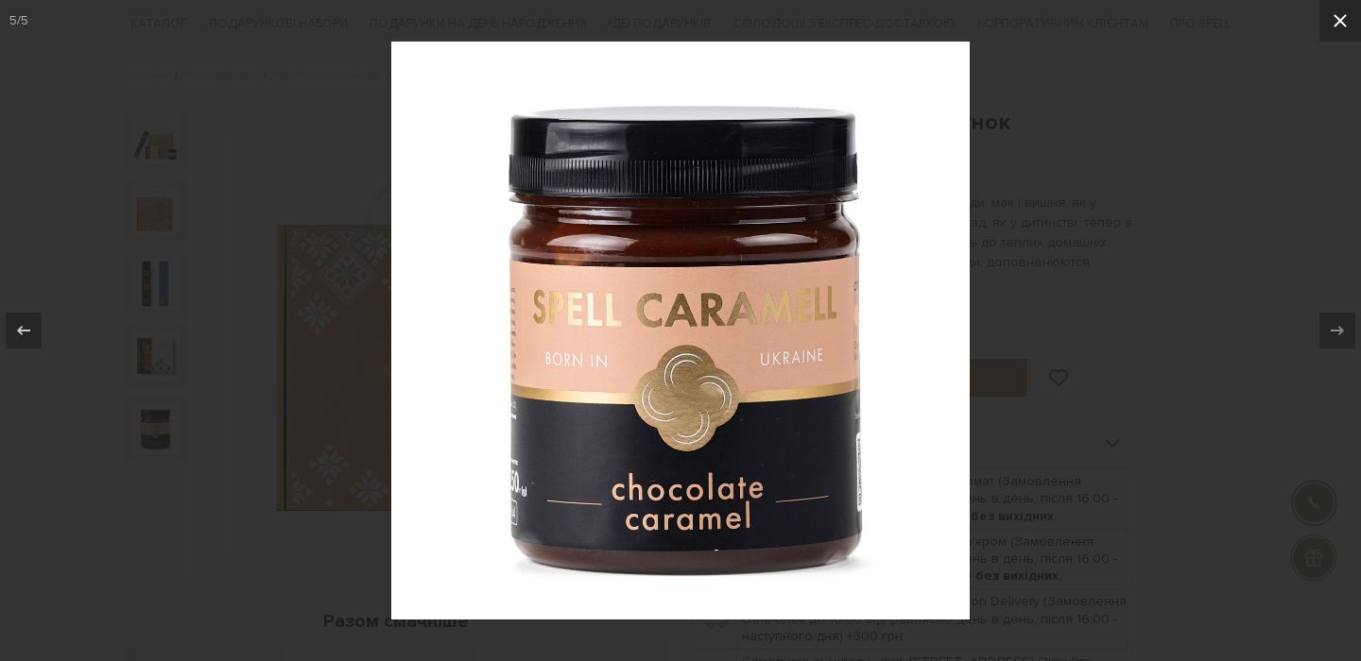
click at [1337, 17] on icon at bounding box center [1339, 20] width 13 height 13
